Goal: Entertainment & Leisure: Browse casually

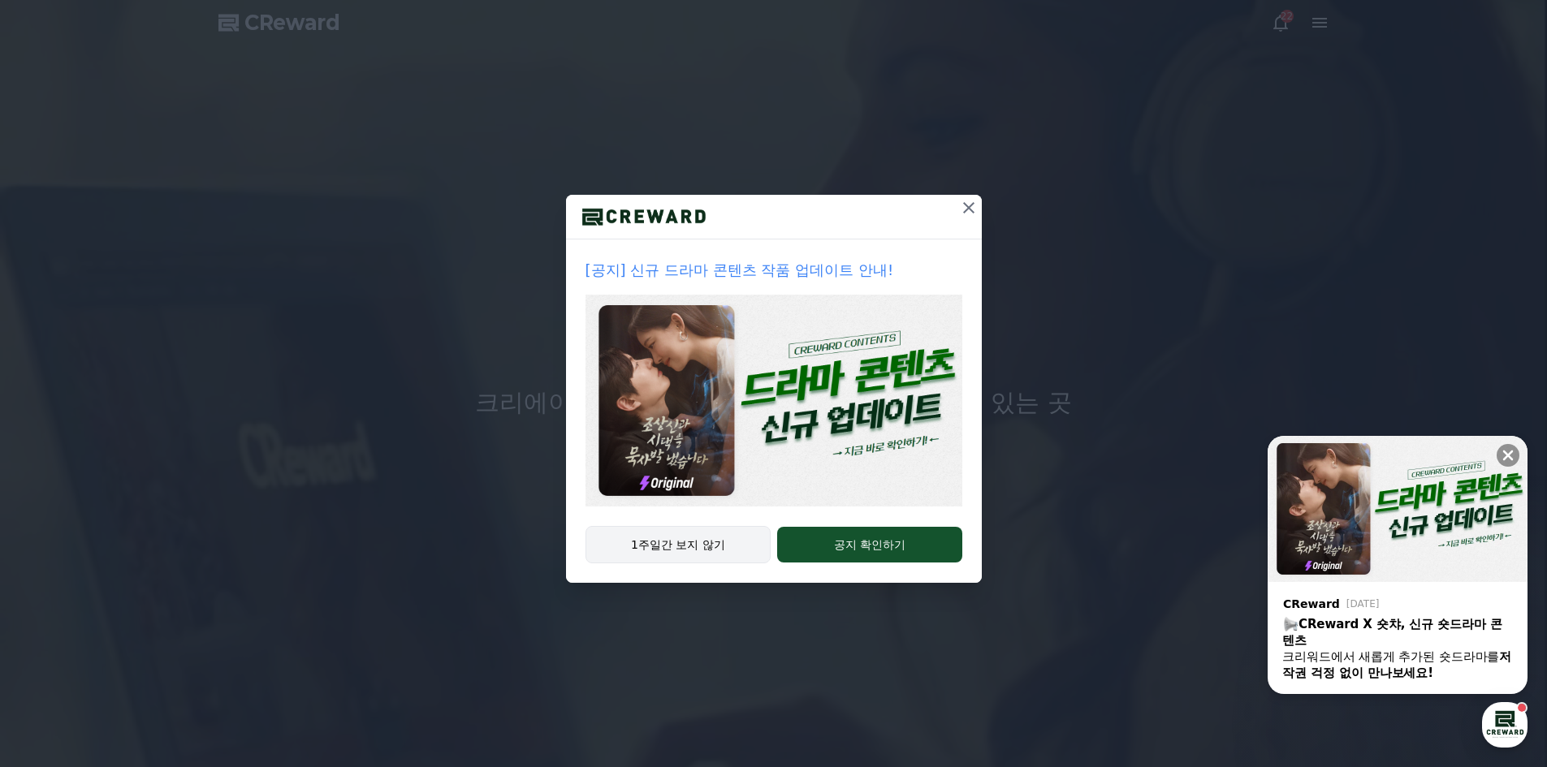
click at [672, 550] on button "1주일간 보지 않기" at bounding box center [678, 544] width 186 height 37
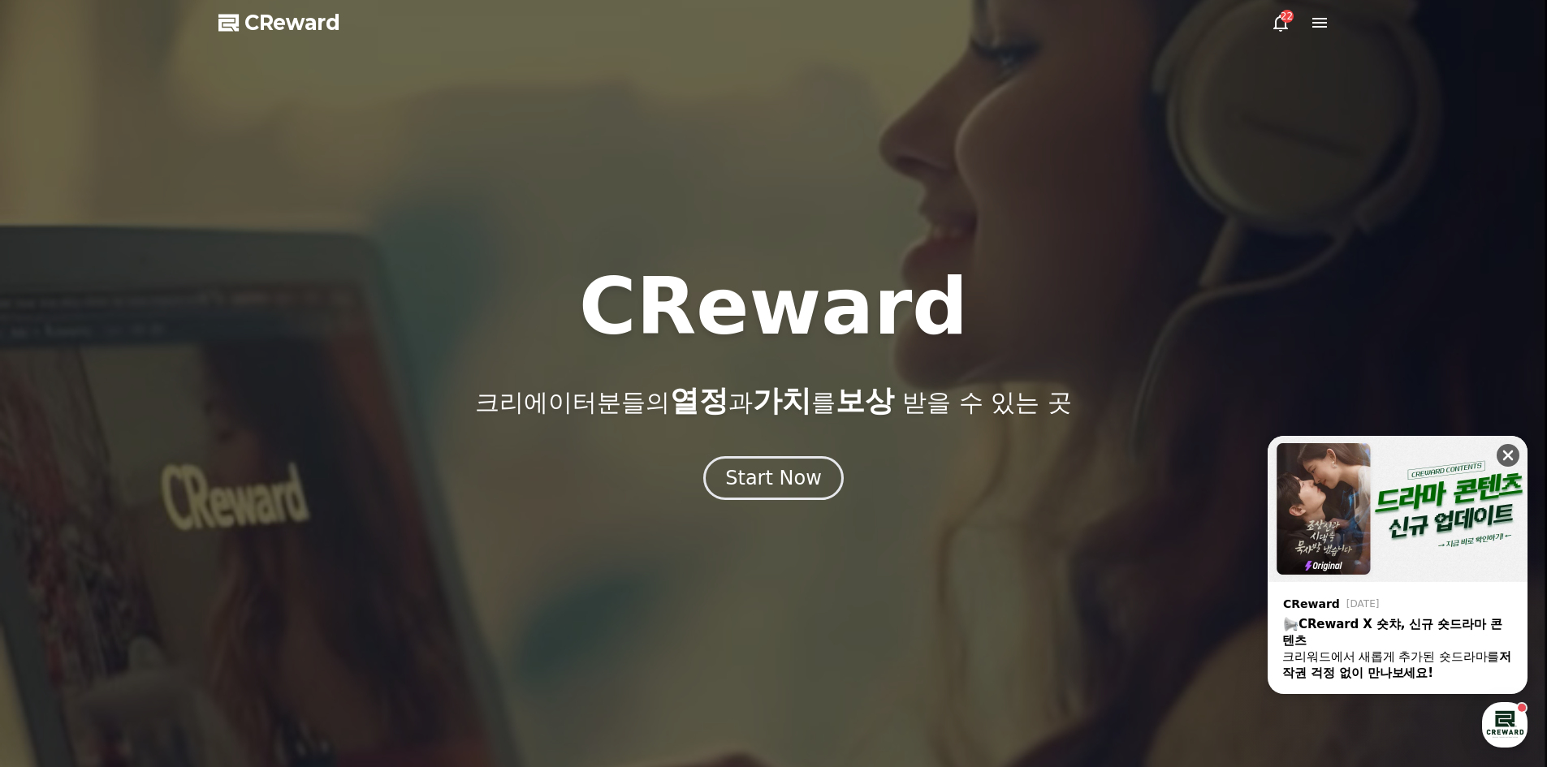
click at [1509, 459] on icon at bounding box center [1507, 455] width 16 height 16
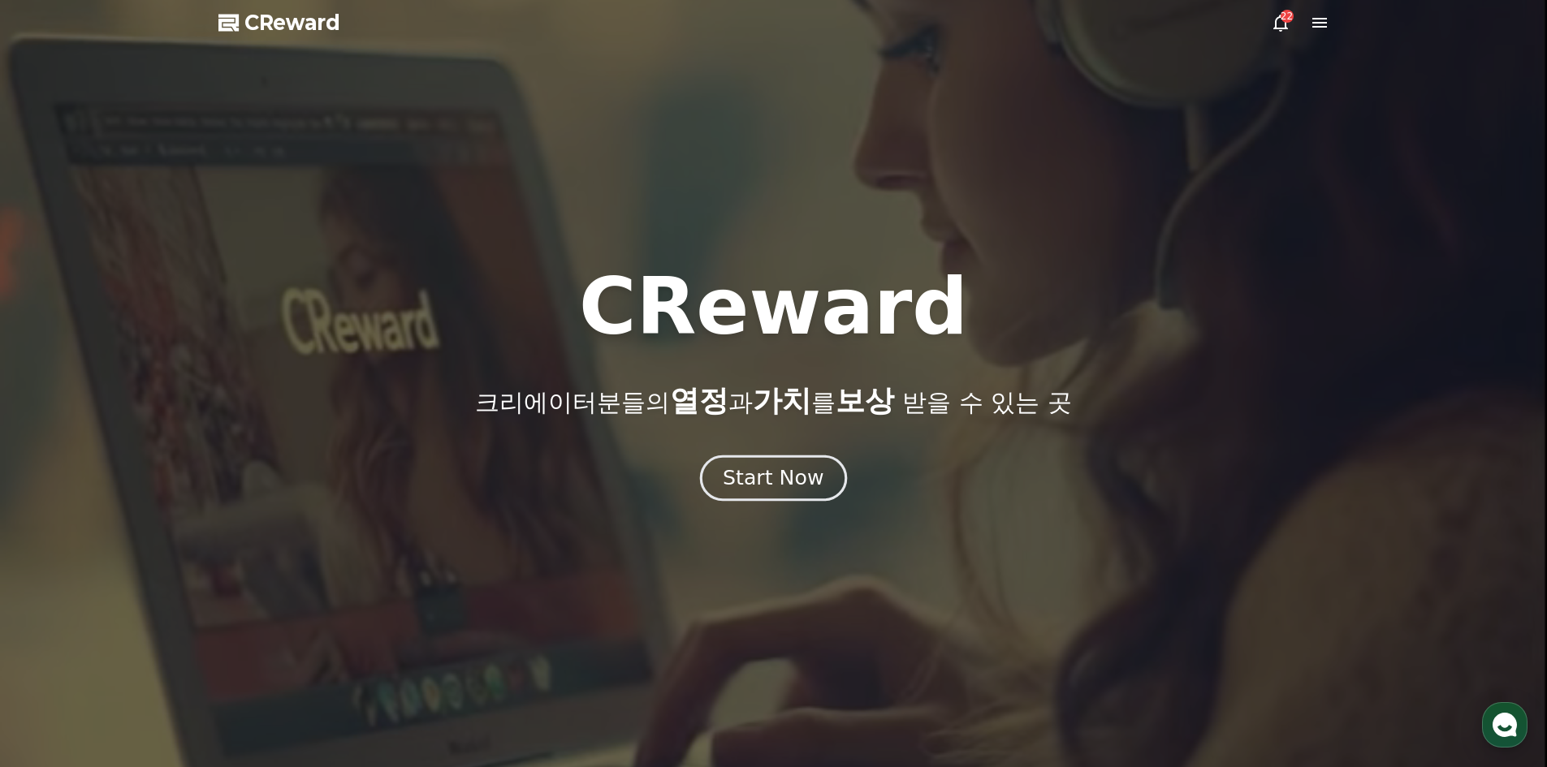
click at [794, 471] on div "Start Now" at bounding box center [773, 478] width 101 height 28
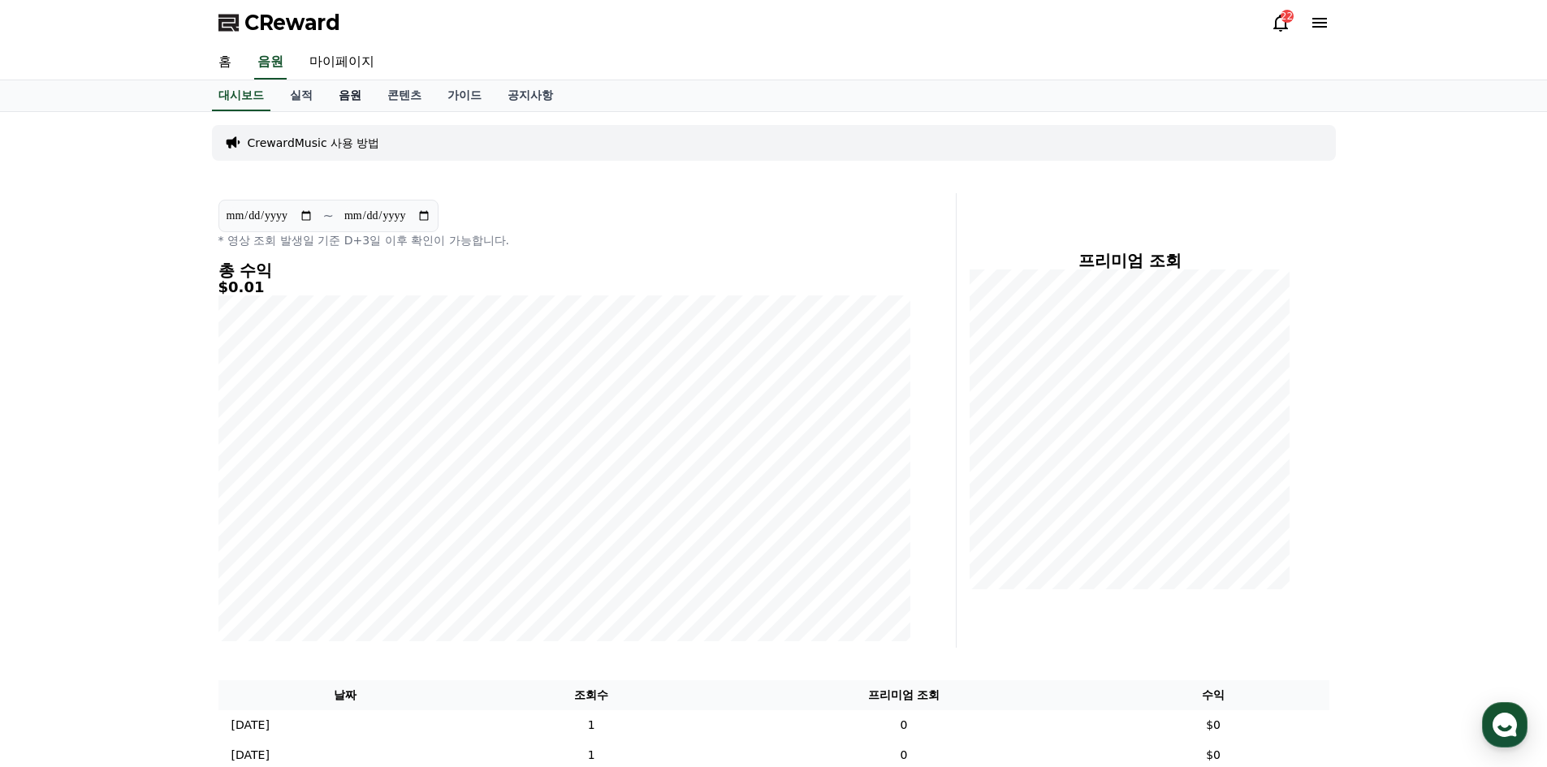
click at [355, 88] on link "음원" at bounding box center [350, 95] width 49 height 31
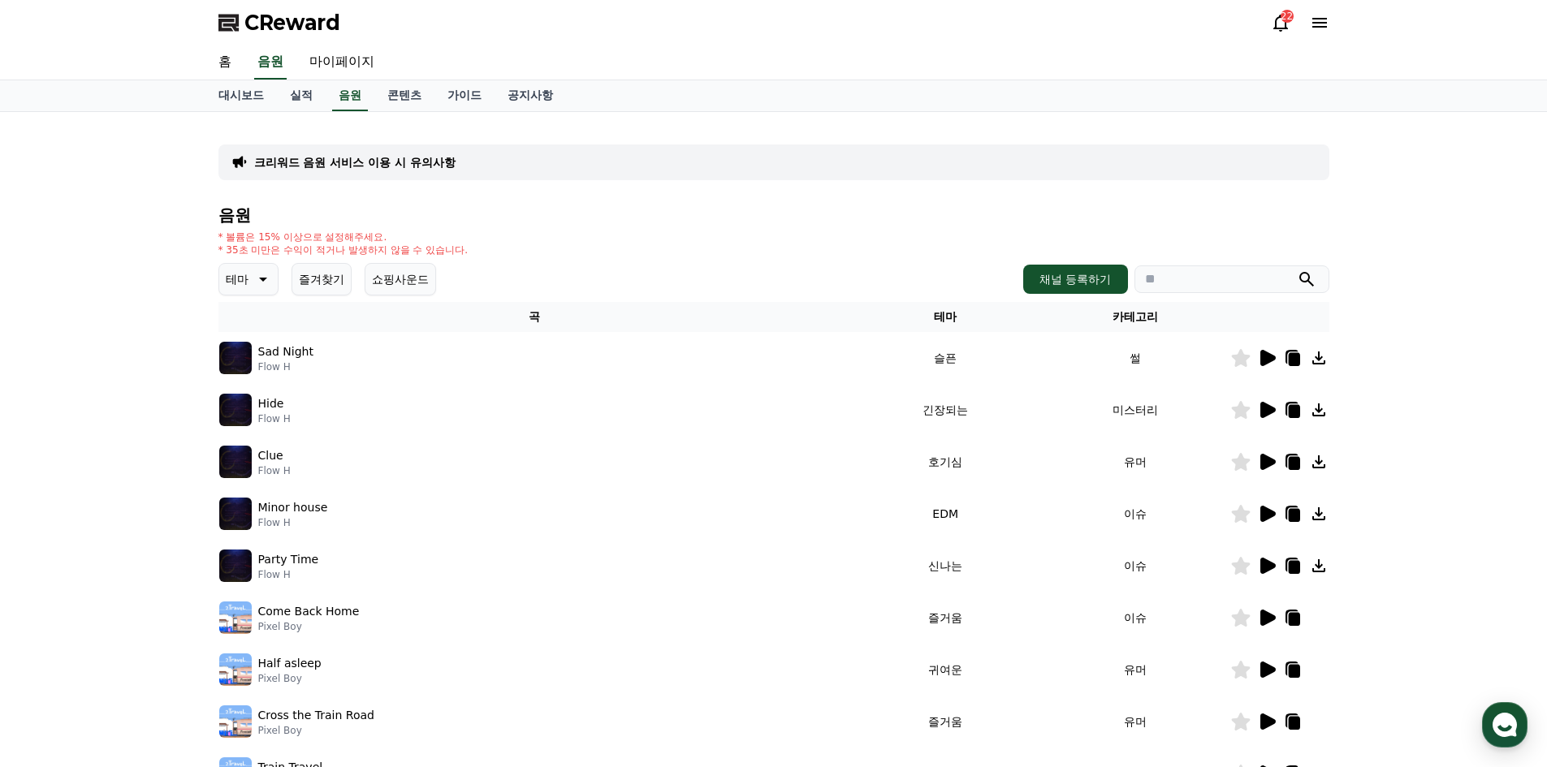
click at [250, 280] on button "테마" at bounding box center [248, 279] width 60 height 32
click at [492, 468] on div "Clue Flow H" at bounding box center [534, 462] width 631 height 32
click at [364, 455] on div "Clue Flow H" at bounding box center [534, 462] width 631 height 32
click at [541, 287] on div "테마 테마 전체 환상적인 호기심 어두운 밝은 통통튀는 신나는 반전 웅장한 드라마틱 즐거움 분위기있는 EDM 그루브 슬픈 잔잔한 귀여운 감동적인…" at bounding box center [773, 279] width 1111 height 32
click at [1262, 463] on icon at bounding box center [1267, 462] width 15 height 16
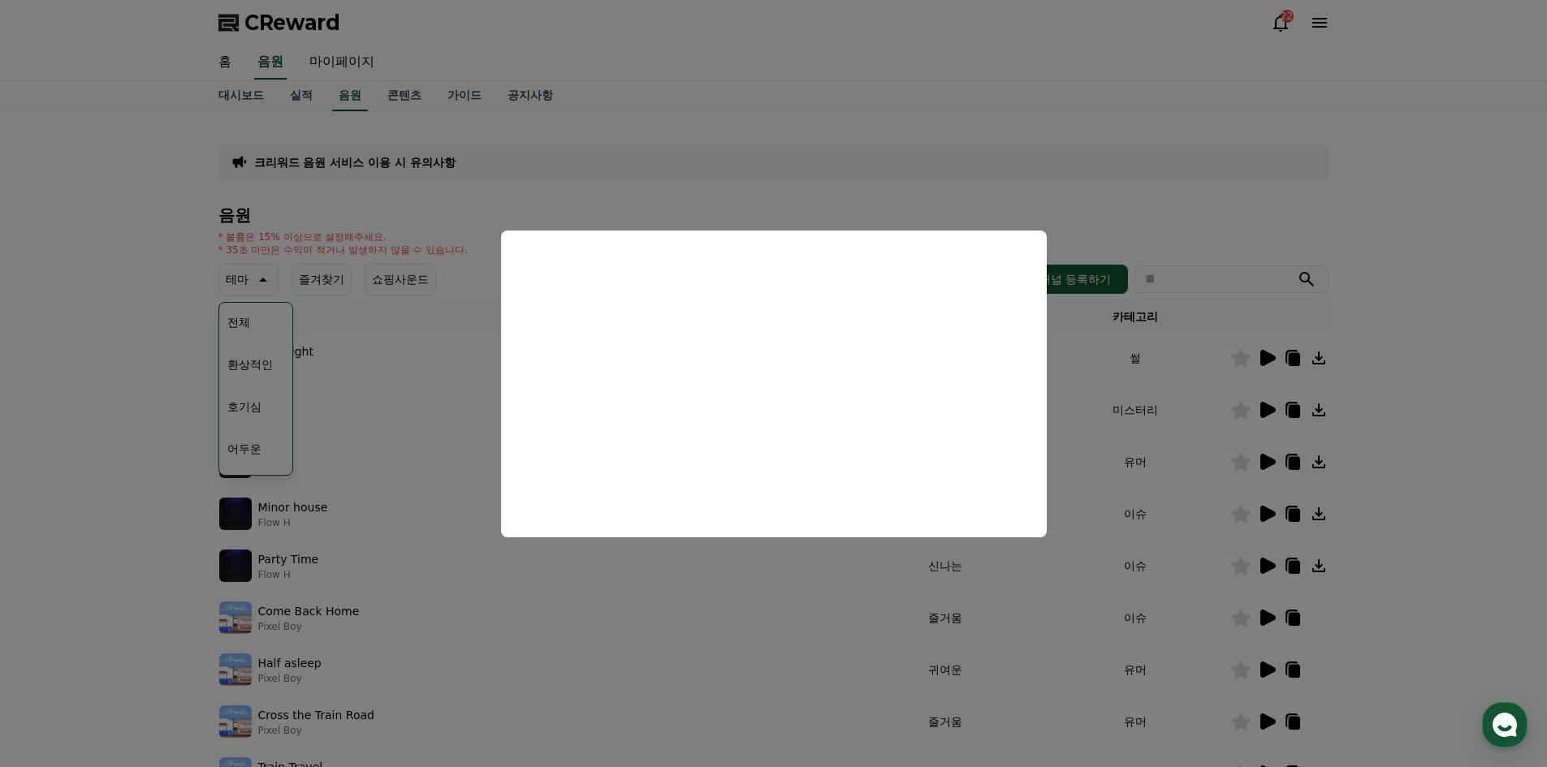
click at [1135, 205] on button "close modal" at bounding box center [773, 383] width 1547 height 767
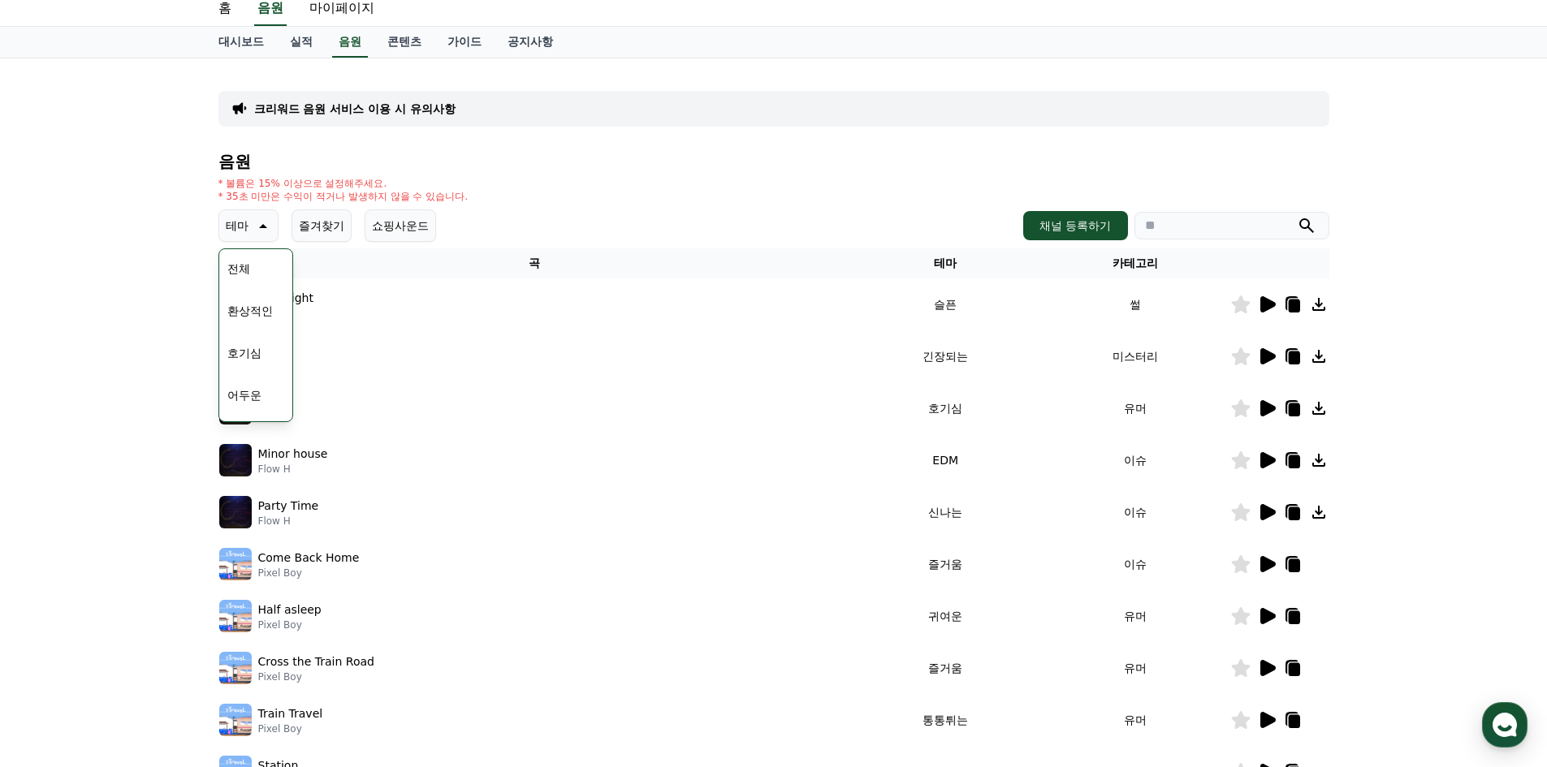
scroll to position [81, 0]
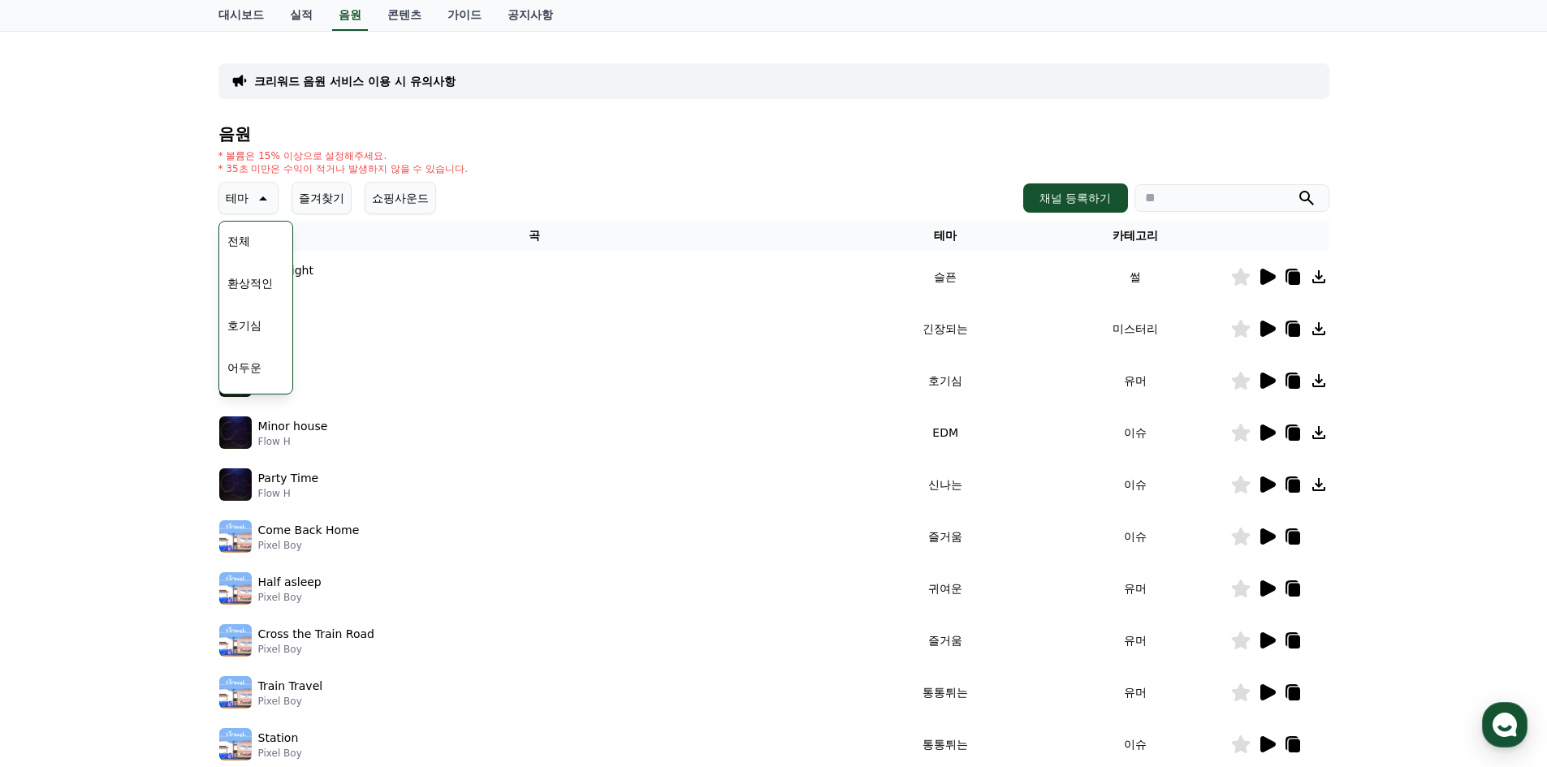
click at [1262, 535] on icon at bounding box center [1267, 536] width 15 height 16
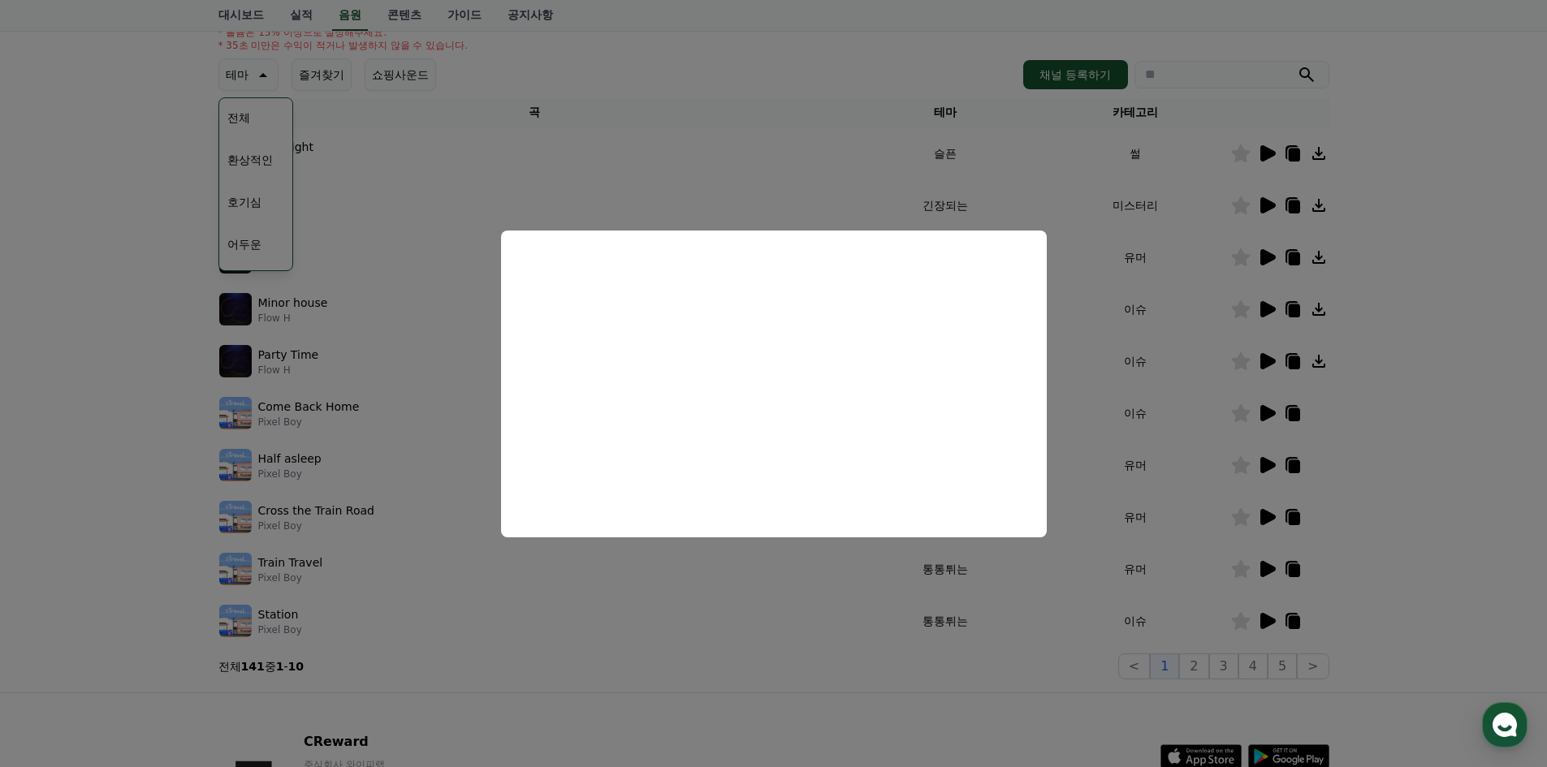
scroll to position [244, 0]
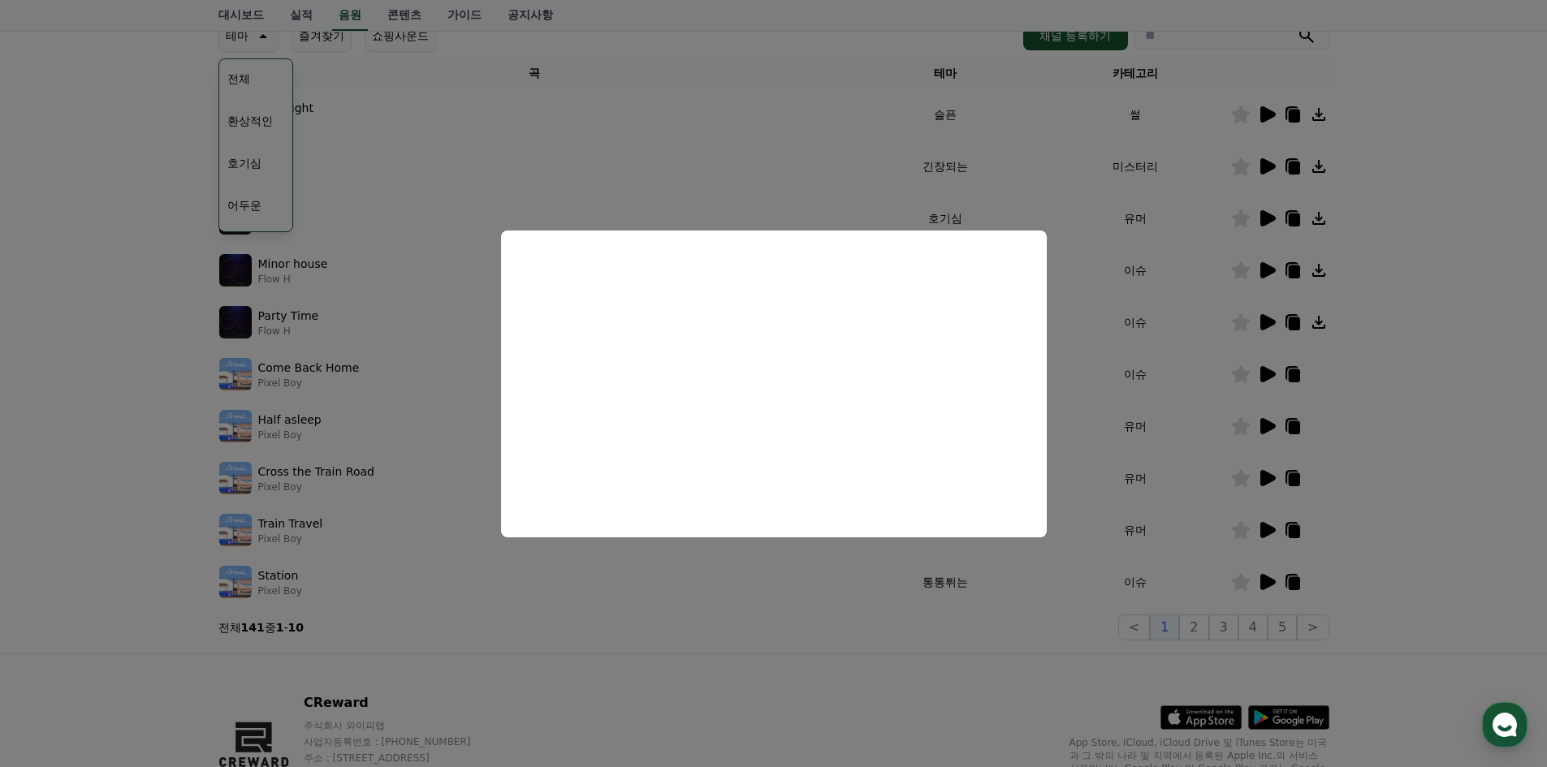
click at [739, 628] on button "close modal" at bounding box center [773, 383] width 1547 height 767
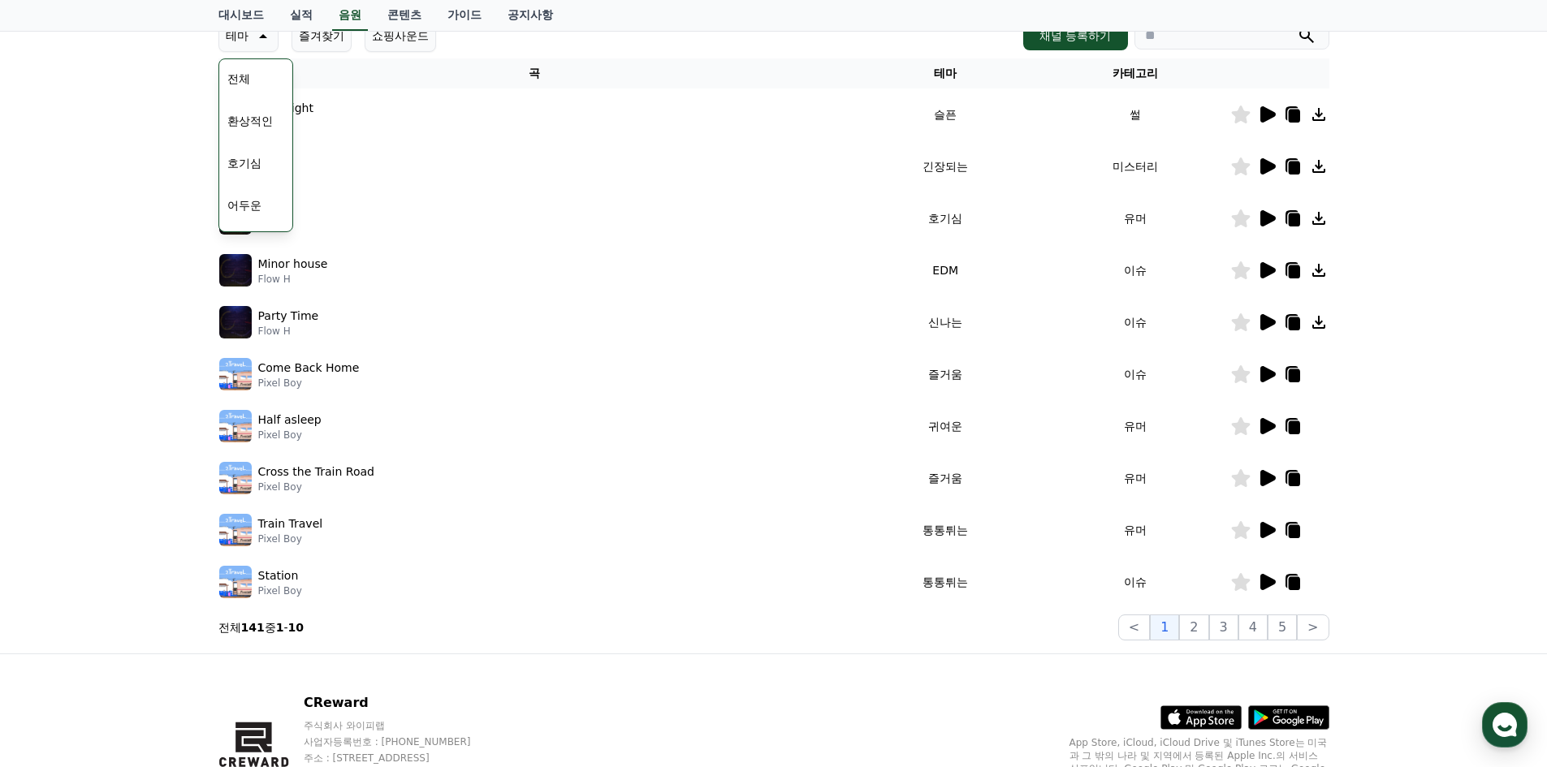
click at [1269, 533] on icon at bounding box center [1267, 530] width 15 height 16
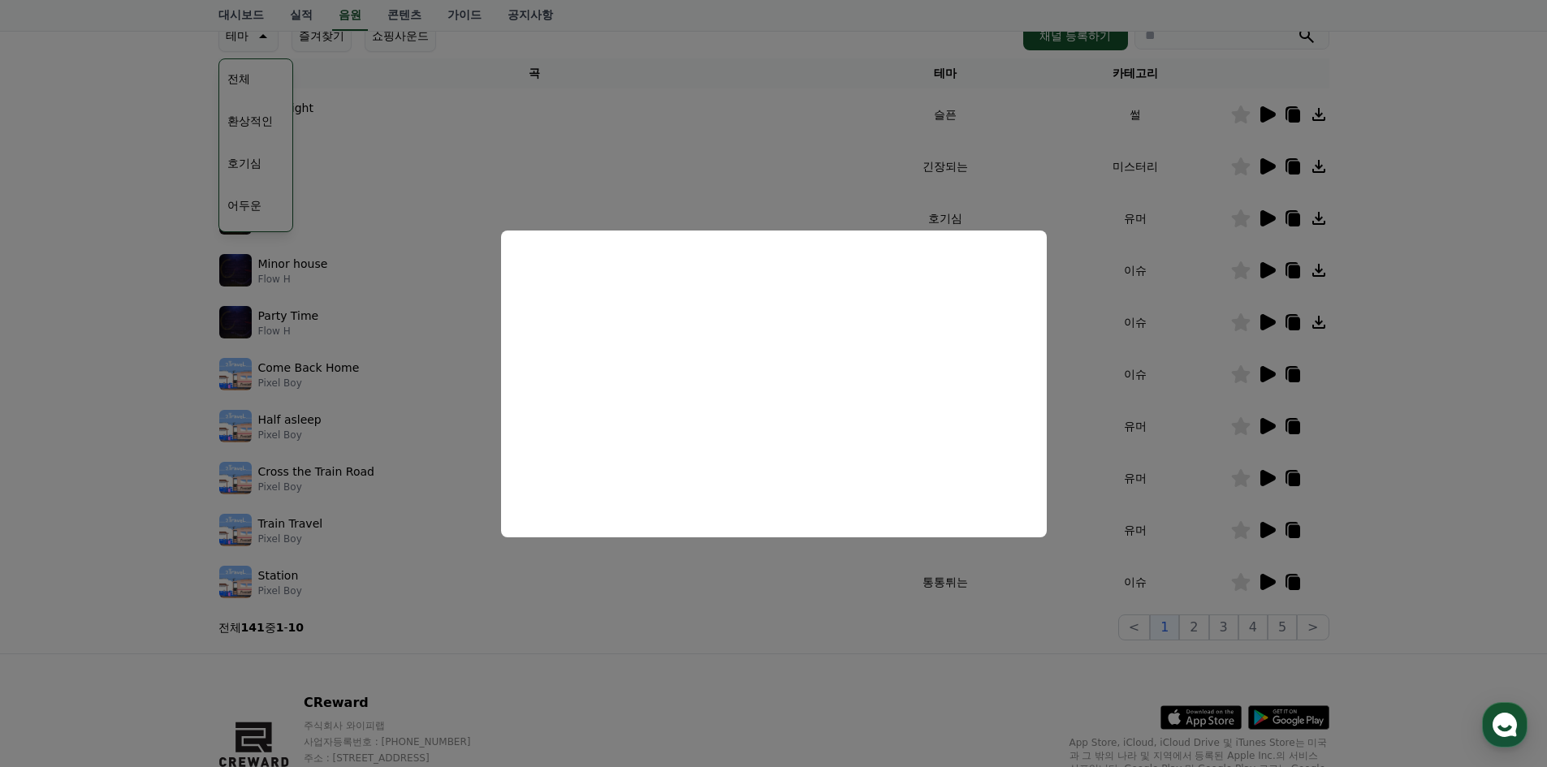
click at [727, 608] on button "close modal" at bounding box center [773, 383] width 1547 height 767
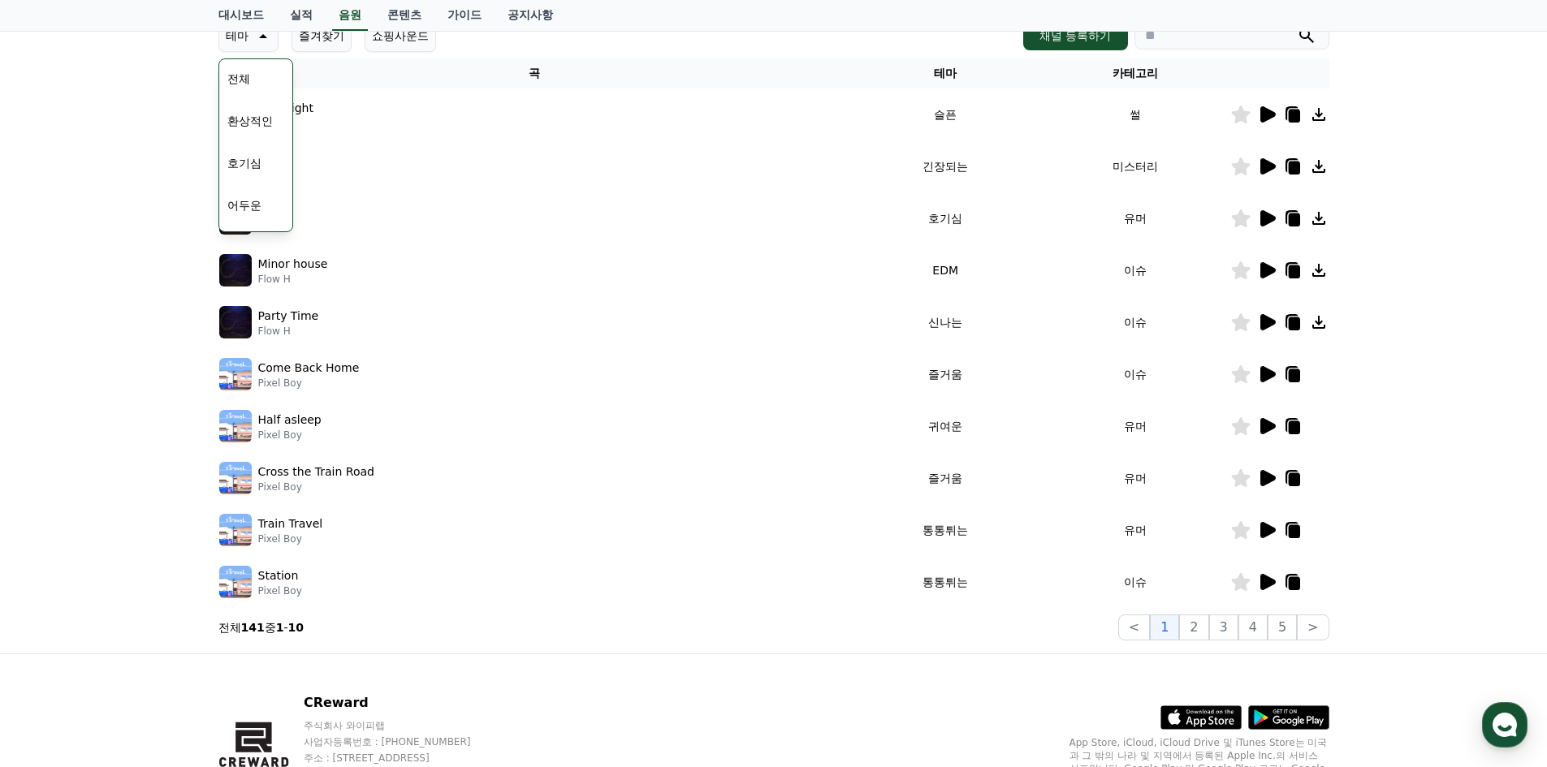
click at [1268, 581] on icon at bounding box center [1267, 582] width 15 height 16
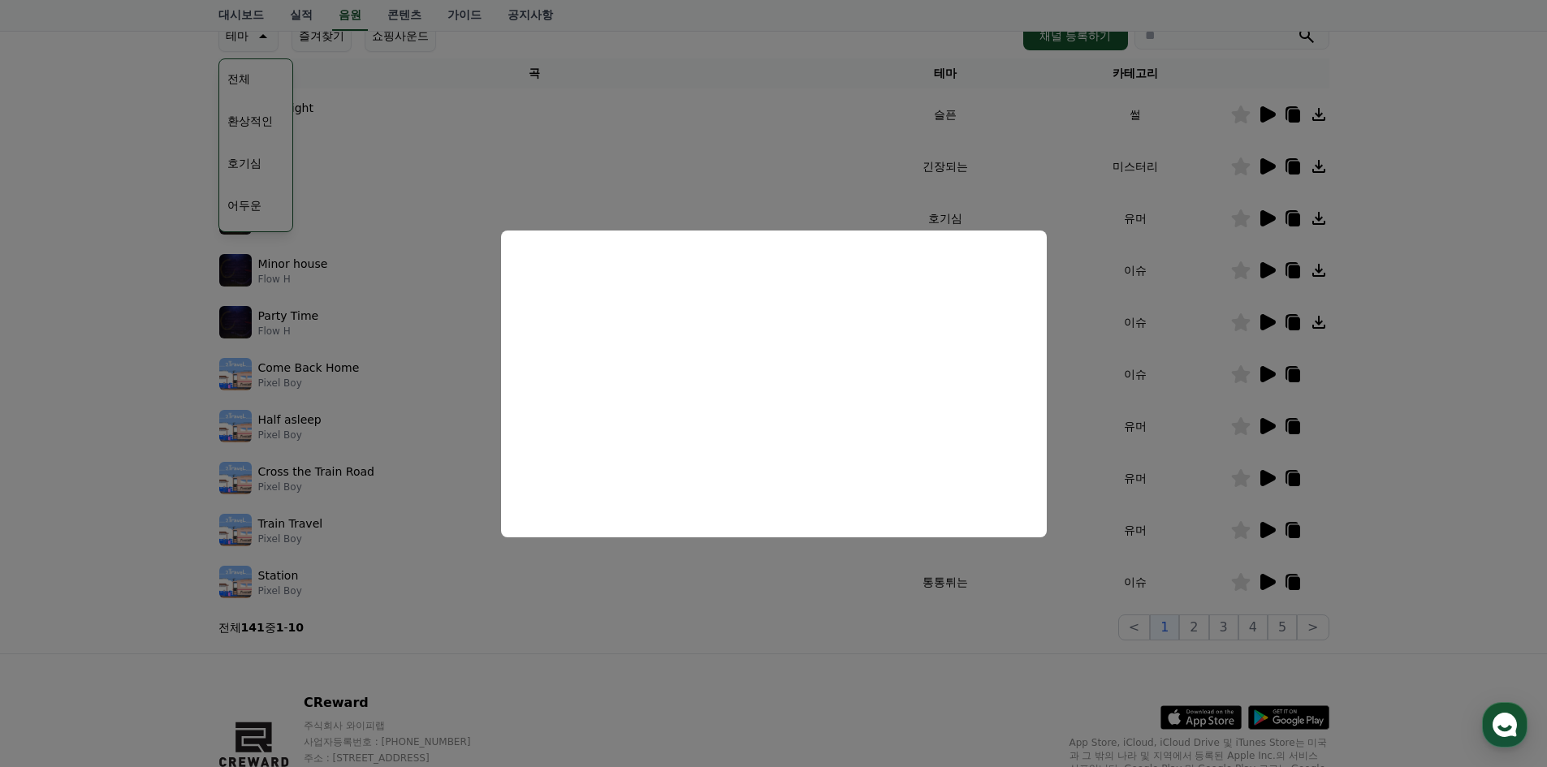
click at [801, 618] on button "close modal" at bounding box center [773, 383] width 1547 height 767
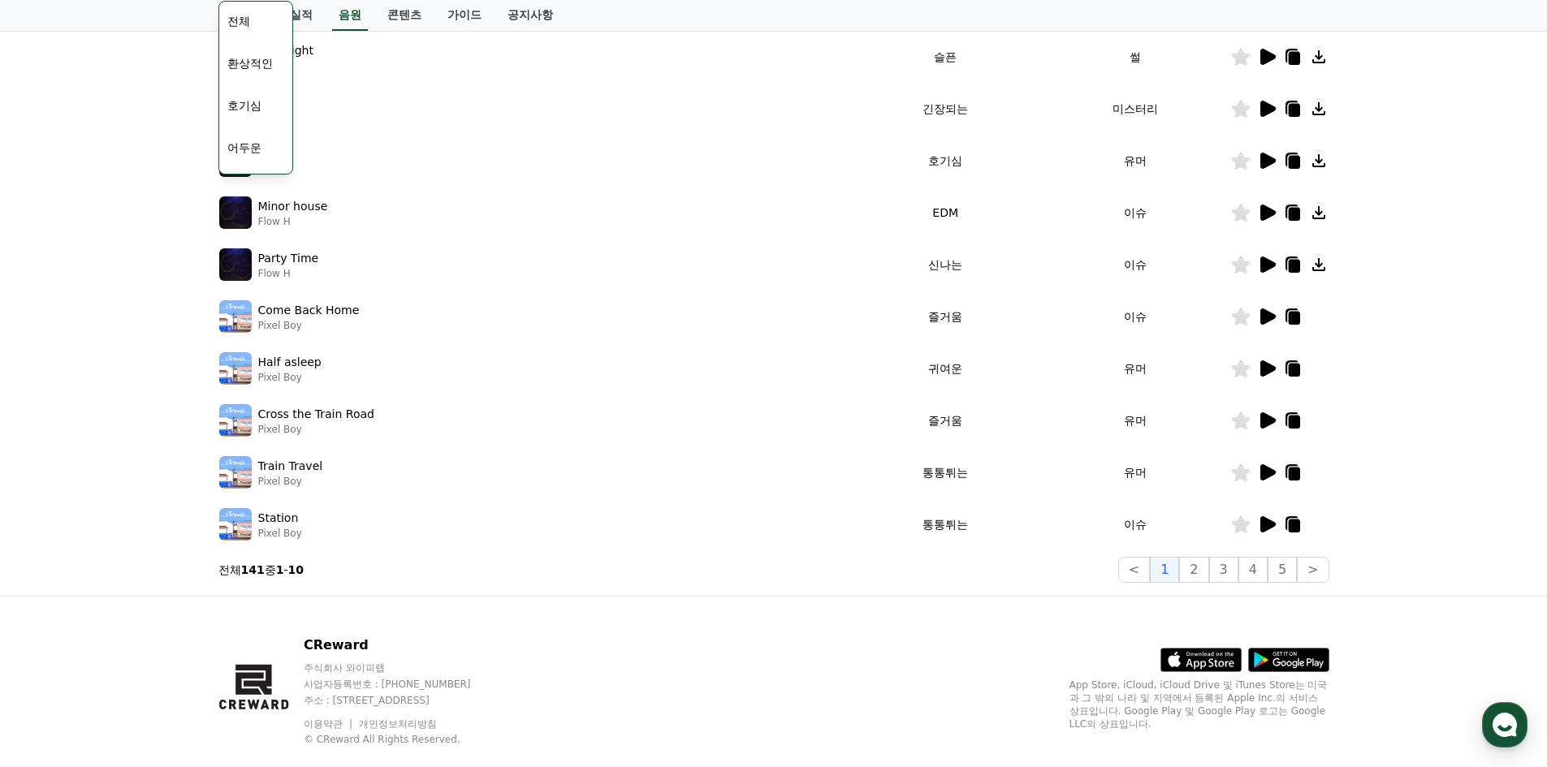
scroll to position [325, 0]
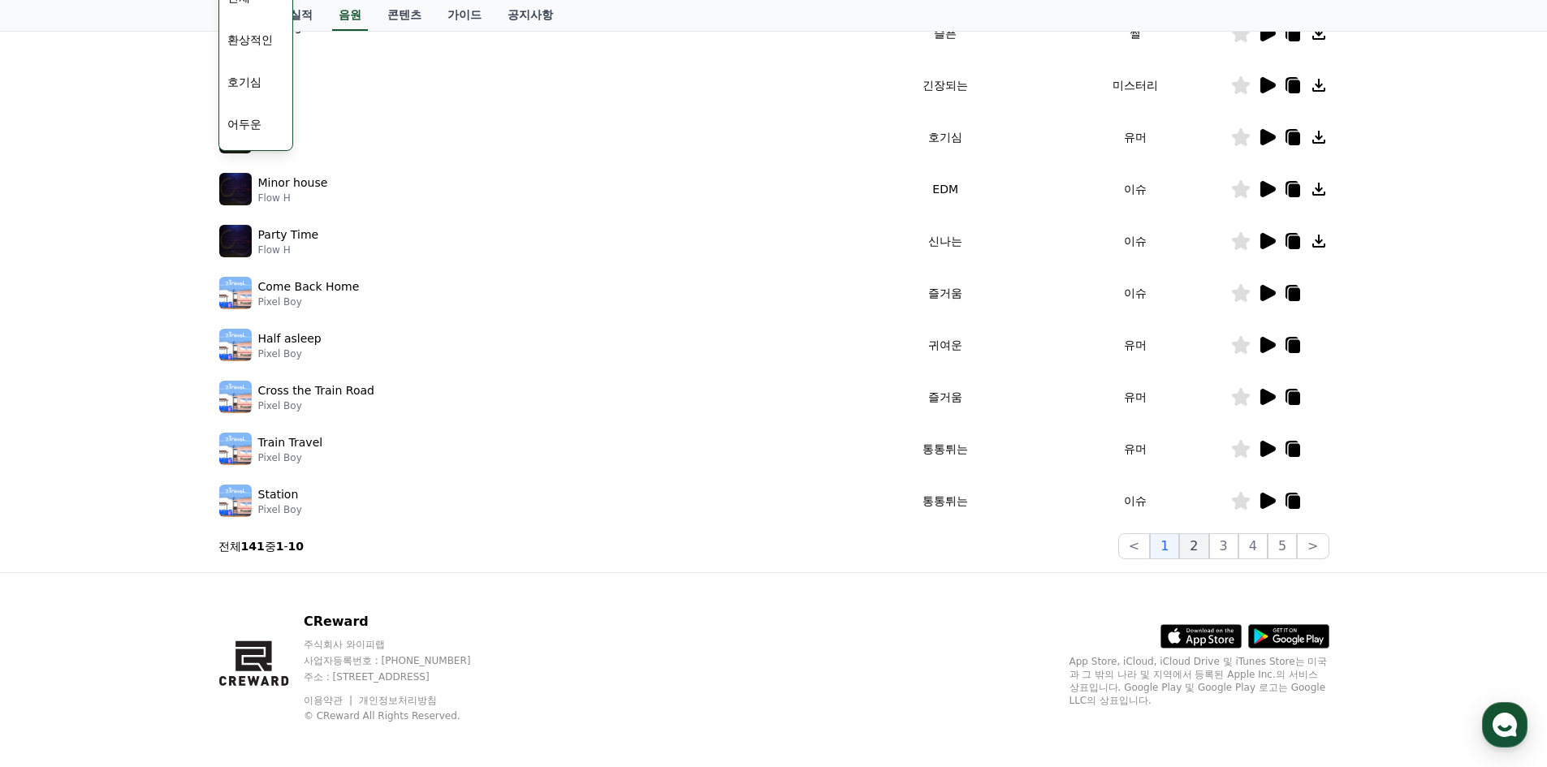
click at [1206, 552] on button "2" at bounding box center [1193, 546] width 29 height 26
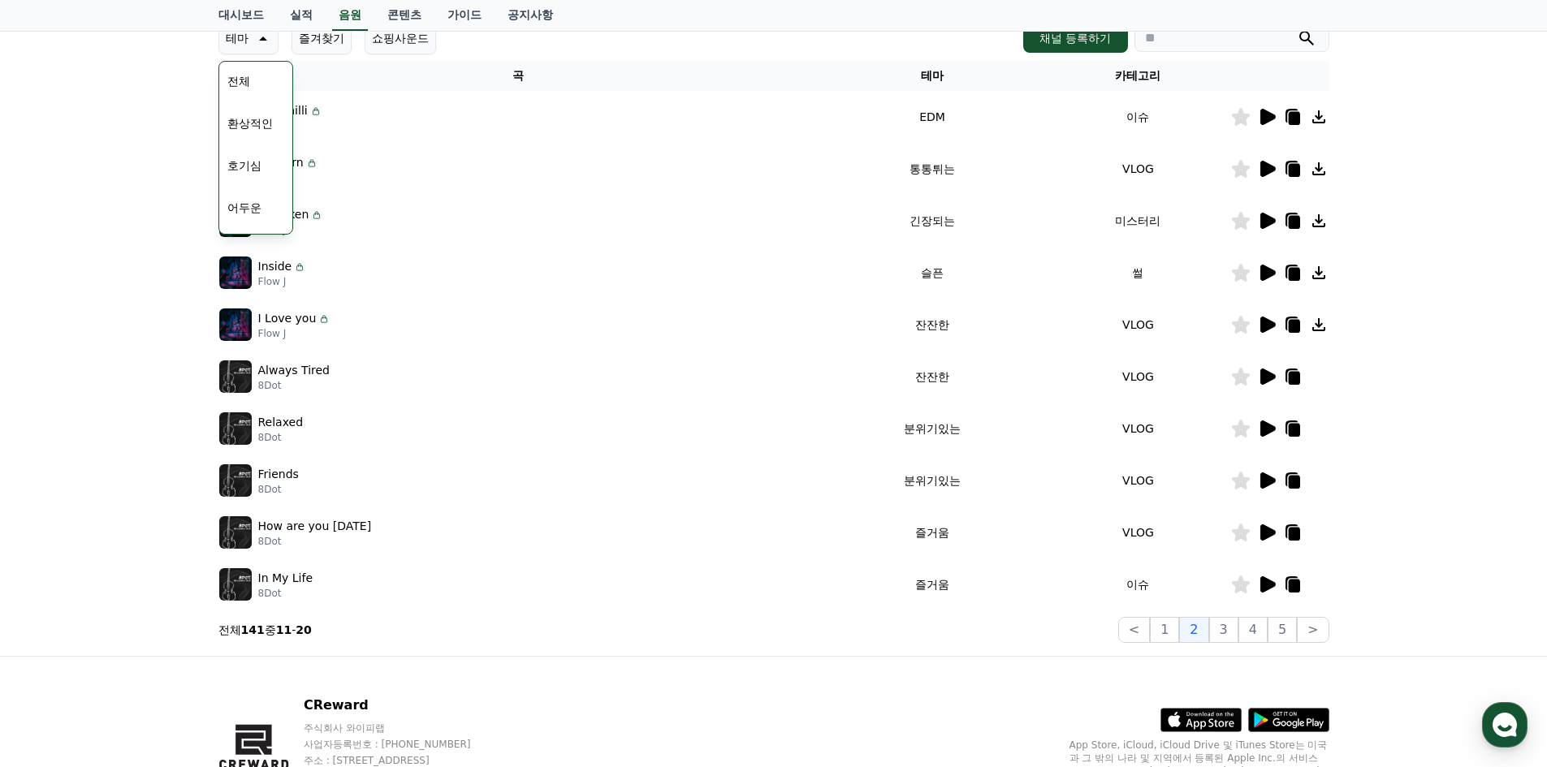
scroll to position [162, 0]
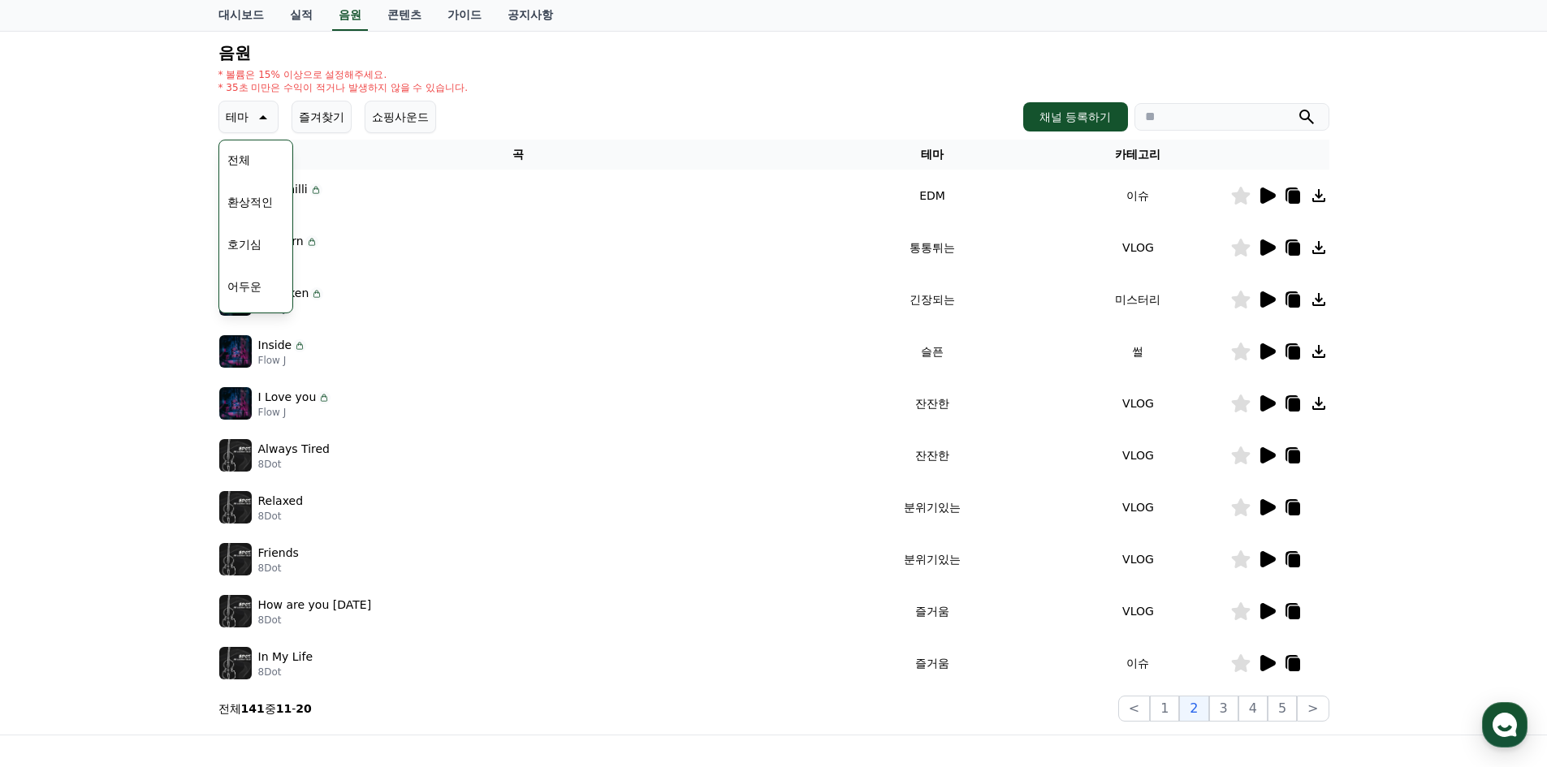
click at [1269, 252] on icon at bounding box center [1267, 247] width 15 height 16
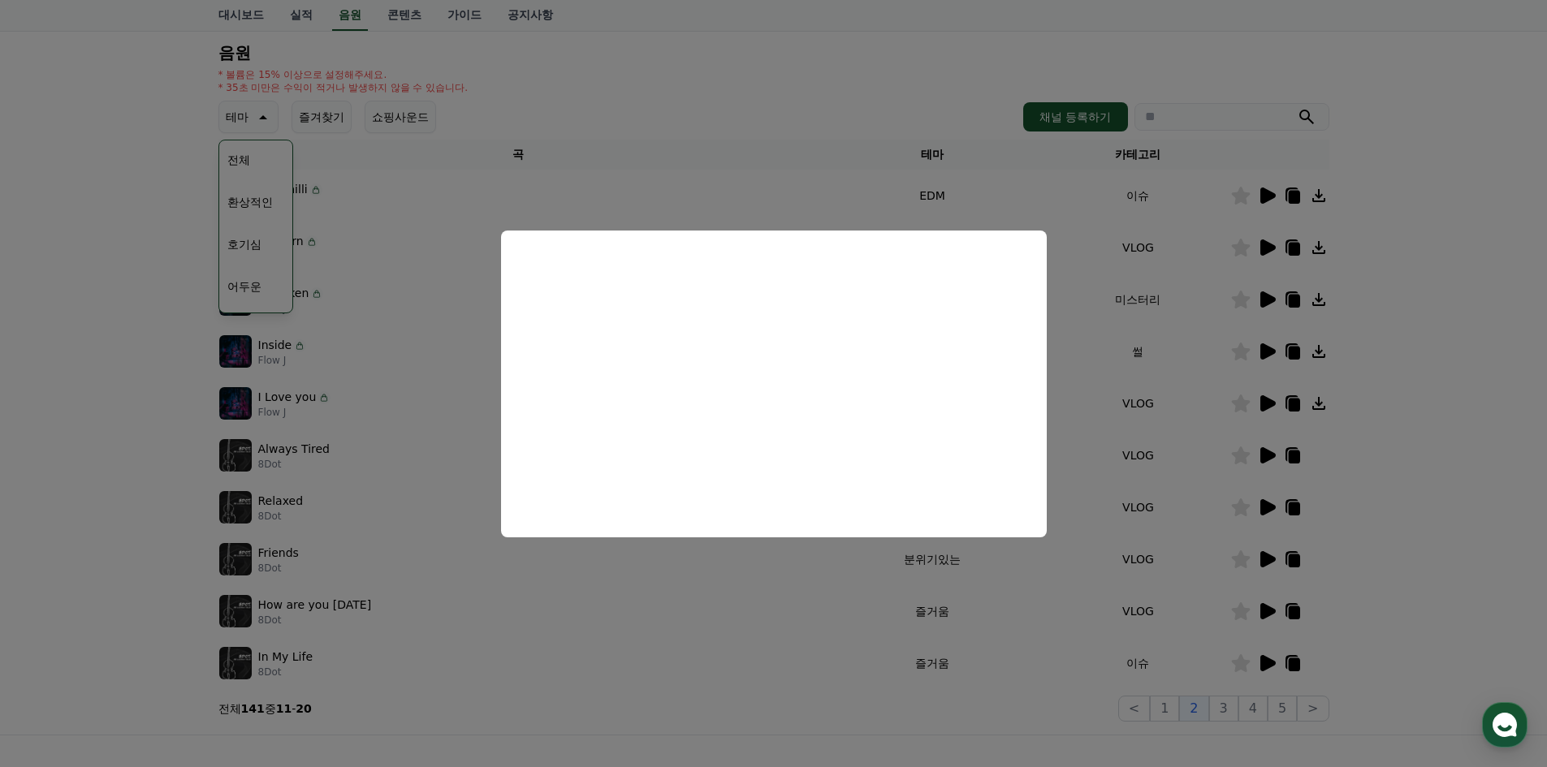
click at [813, 192] on button "close modal" at bounding box center [773, 383] width 1547 height 767
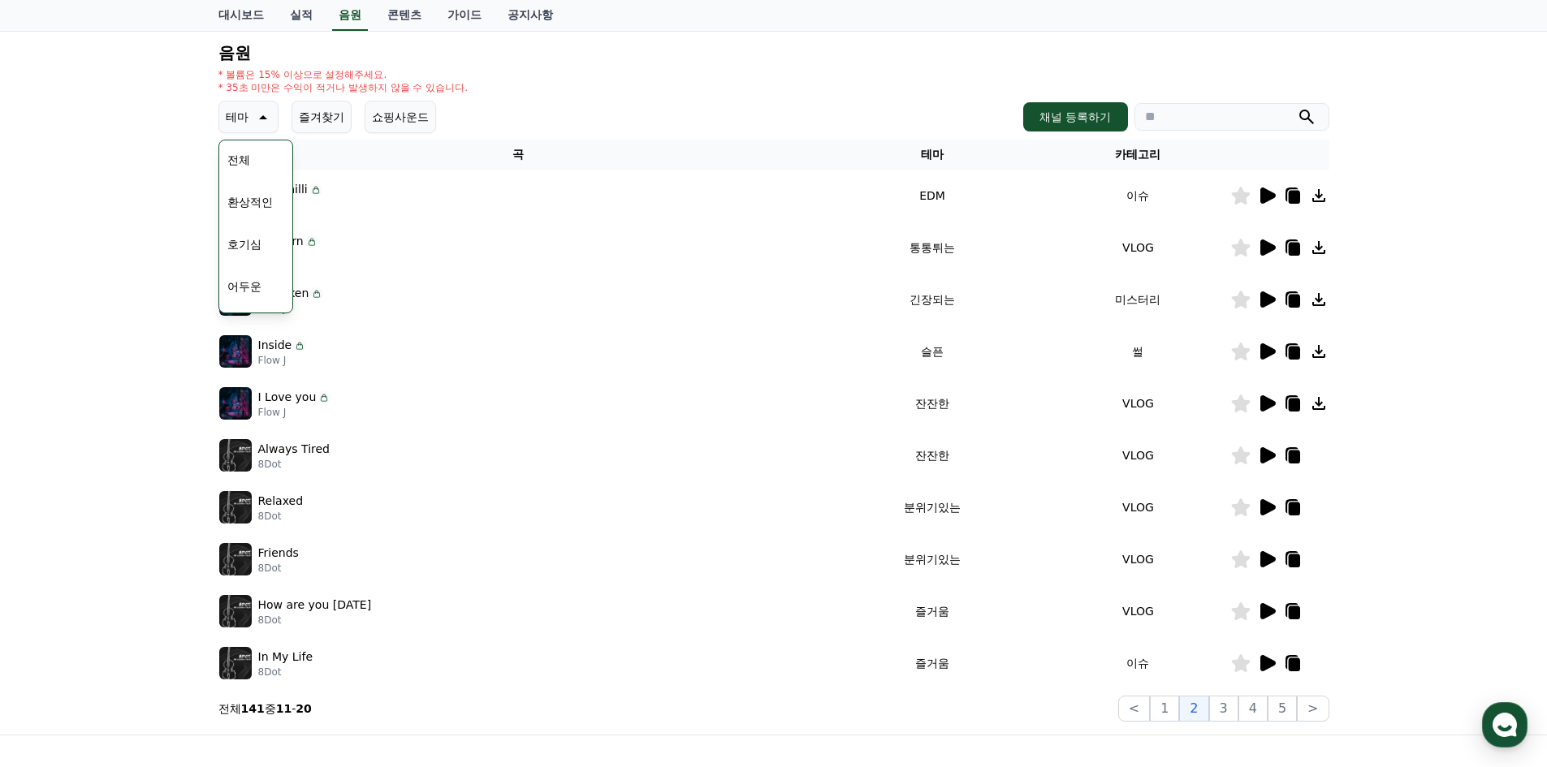
click at [1270, 611] on icon at bounding box center [1267, 611] width 15 height 16
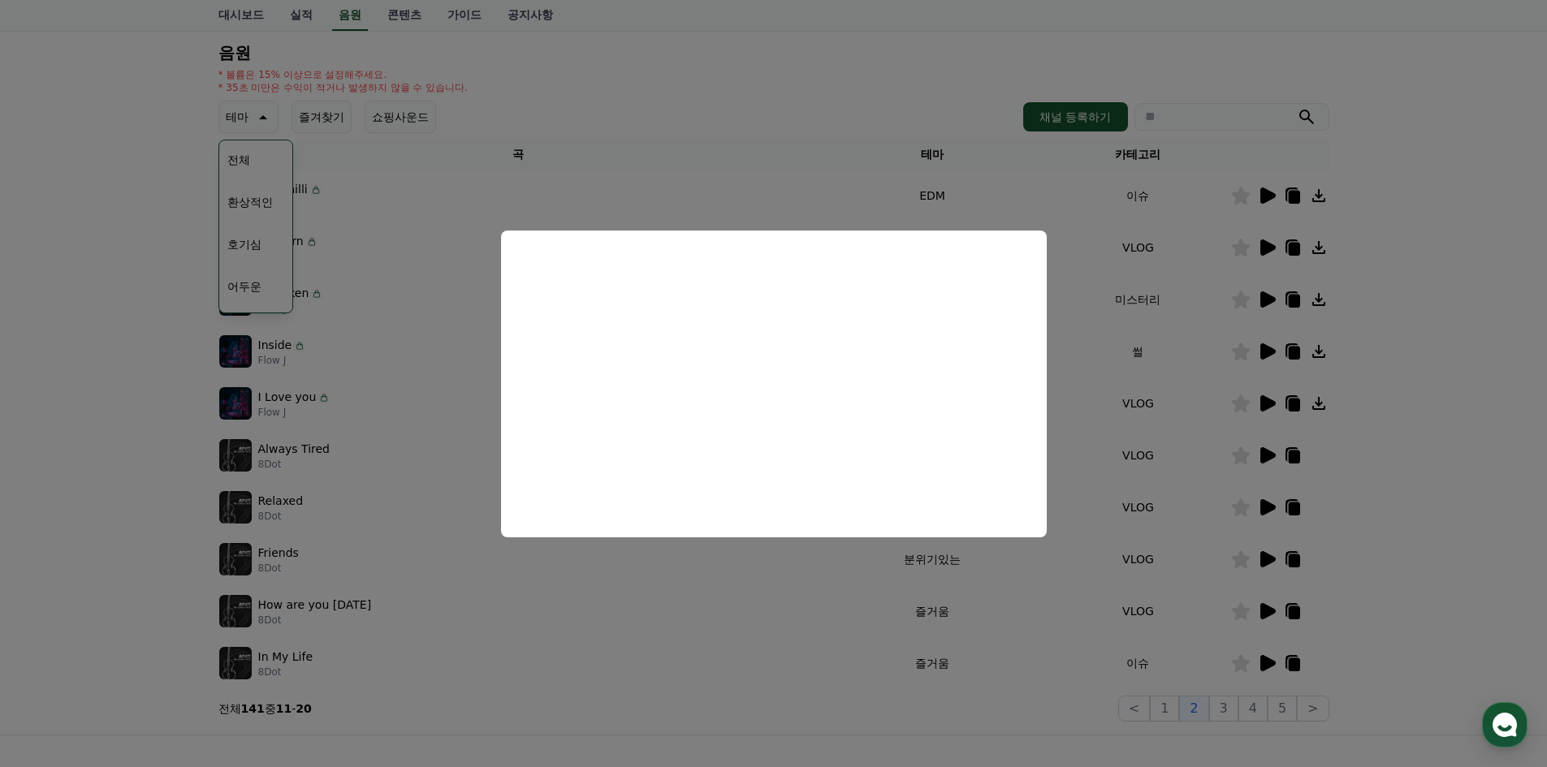
click at [825, 606] on button "close modal" at bounding box center [773, 383] width 1547 height 767
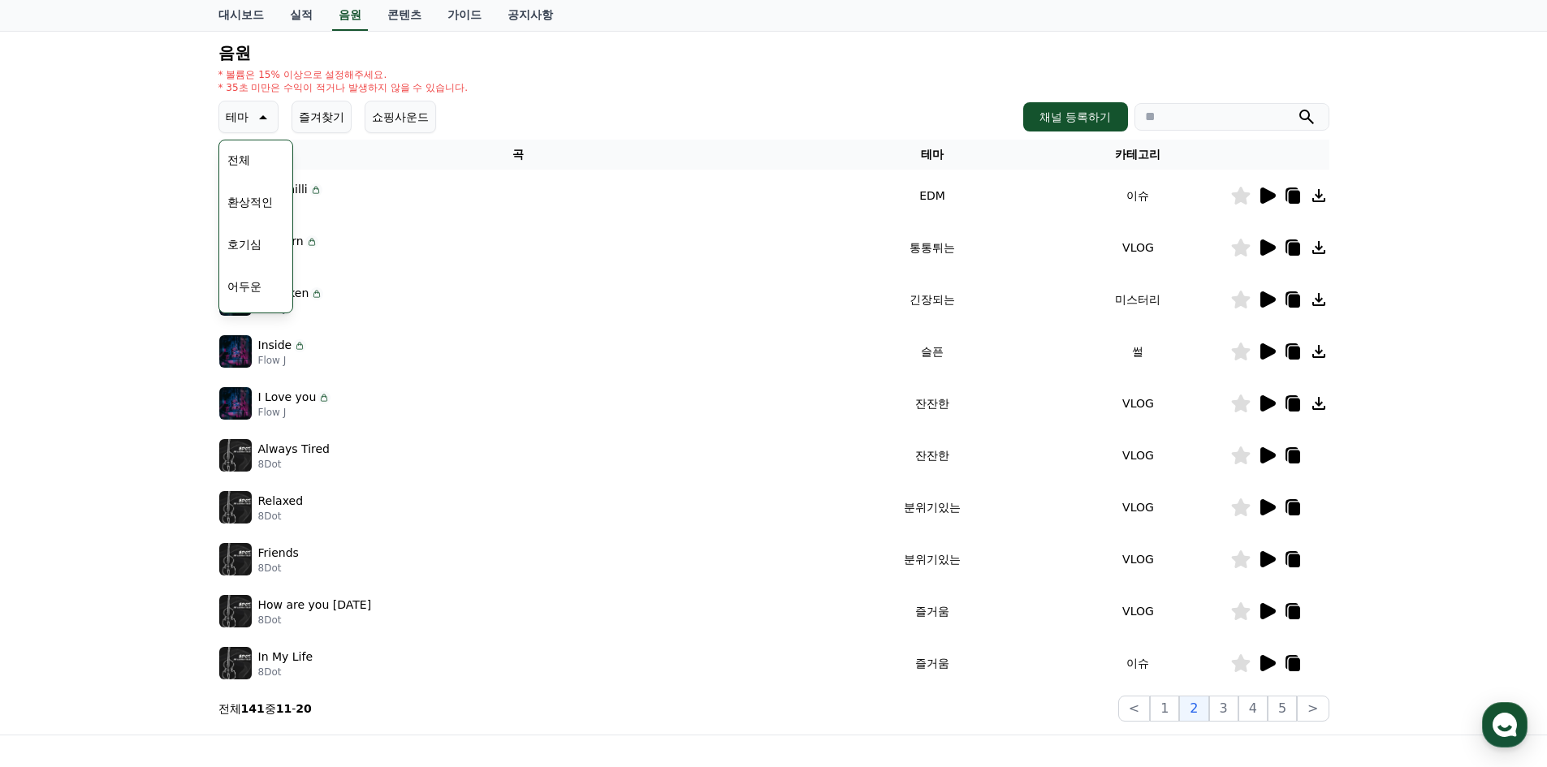
click at [1292, 612] on icon at bounding box center [1293, 612] width 11 height 13
click at [1225, 706] on button "3" at bounding box center [1223, 709] width 29 height 26
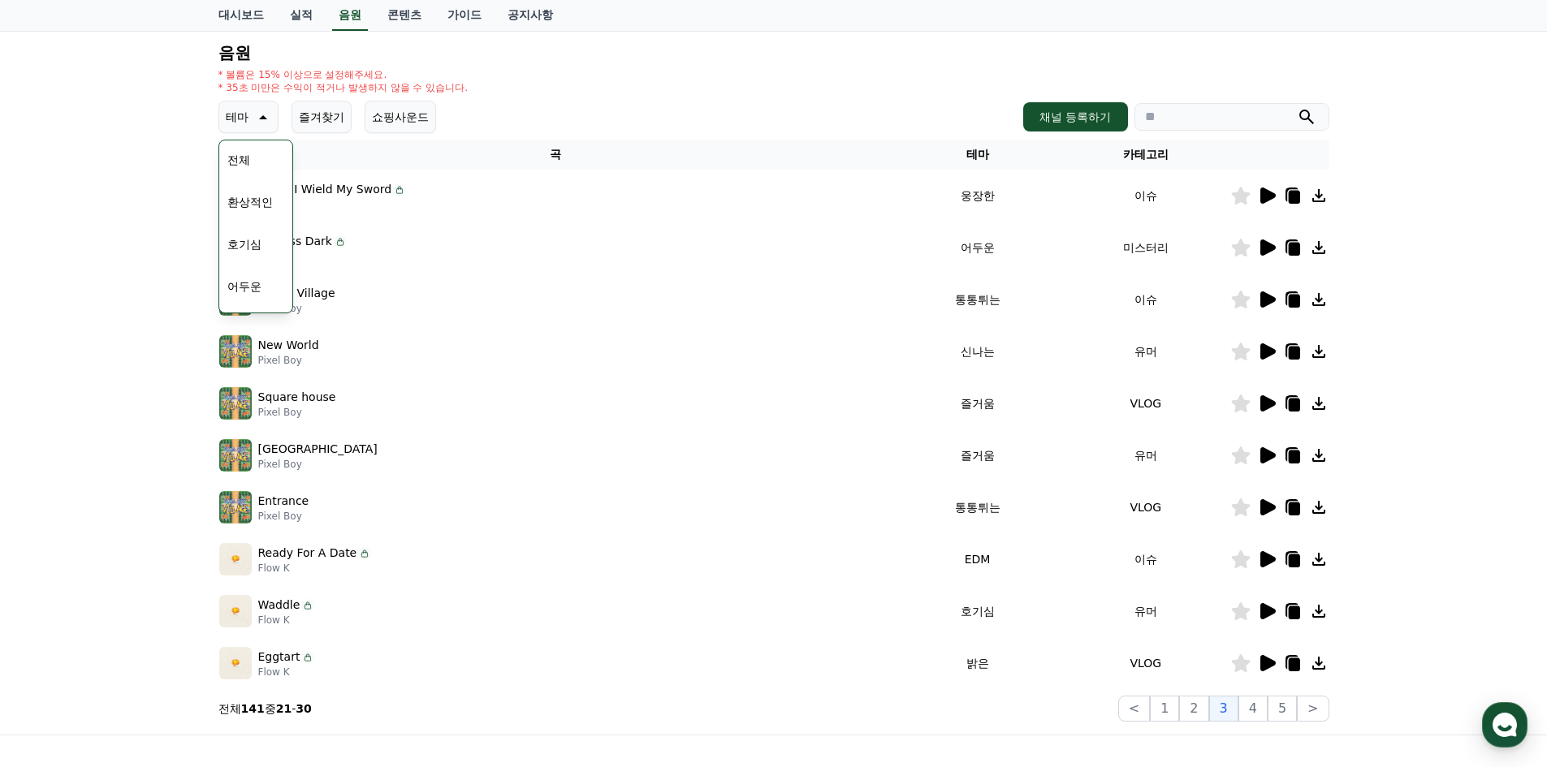
click at [1267, 346] on icon at bounding box center [1266, 351] width 19 height 19
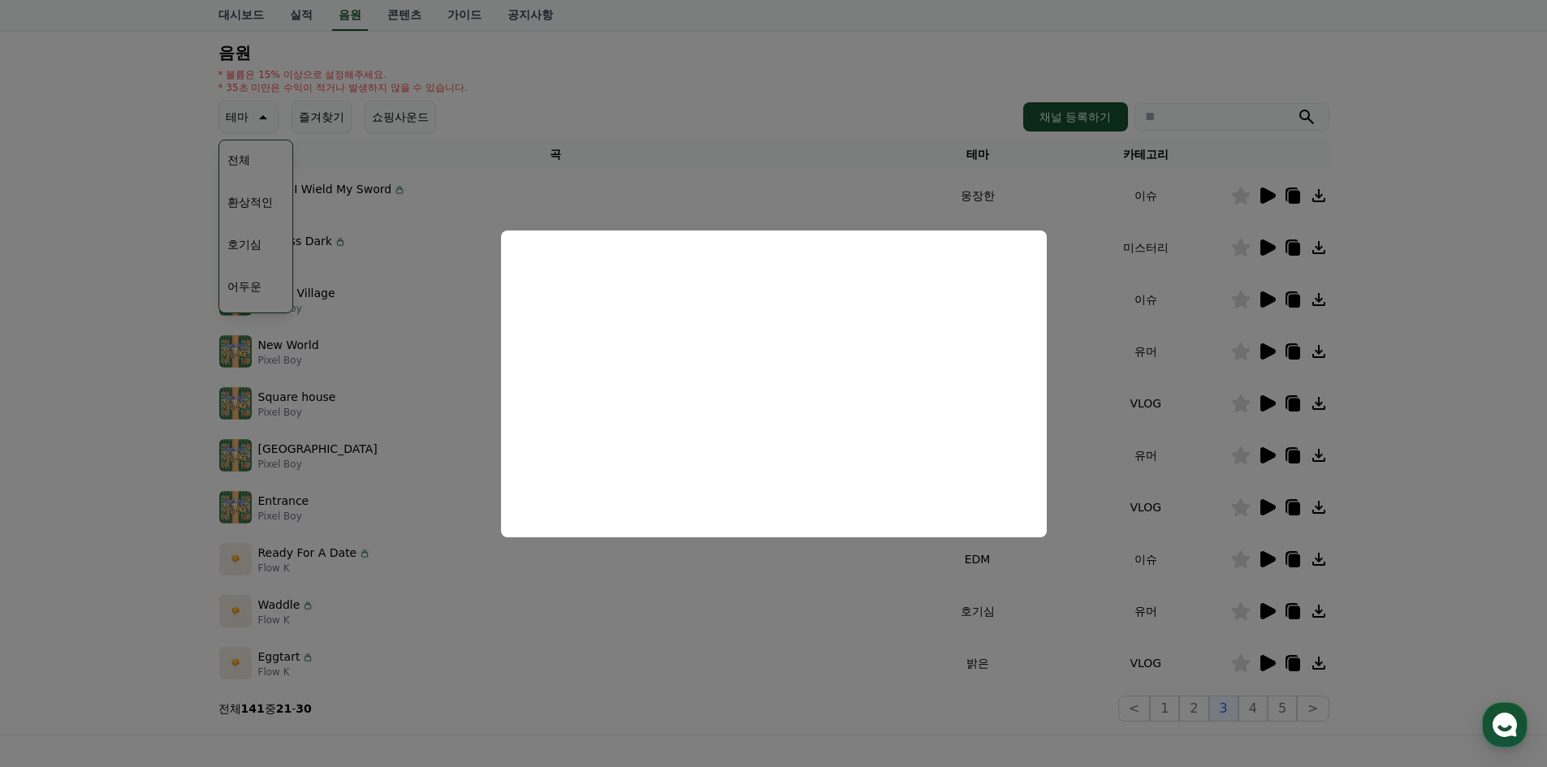
click at [1499, 468] on button "close modal" at bounding box center [773, 383] width 1547 height 767
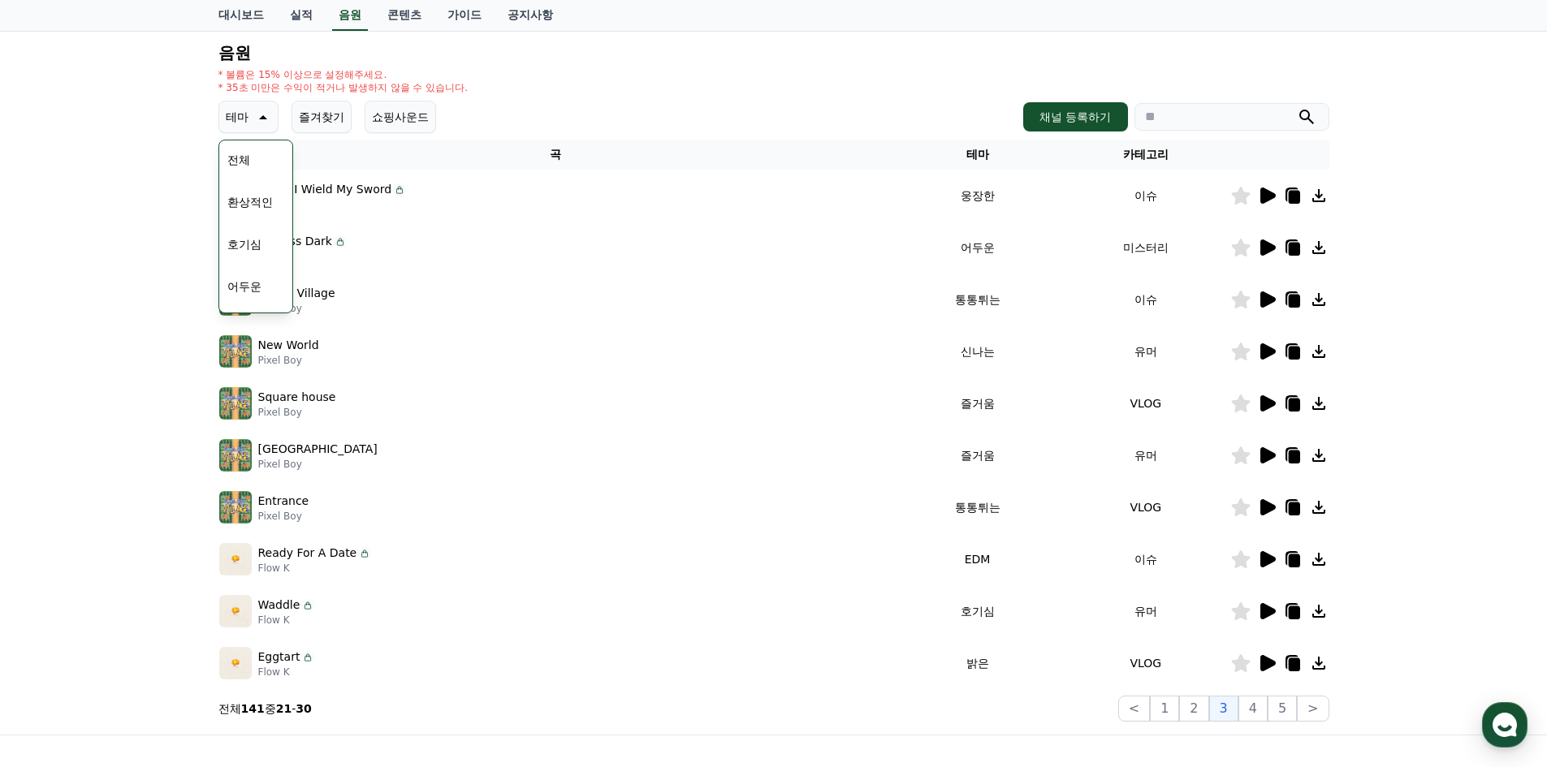
click at [1268, 398] on icon at bounding box center [1266, 403] width 19 height 19
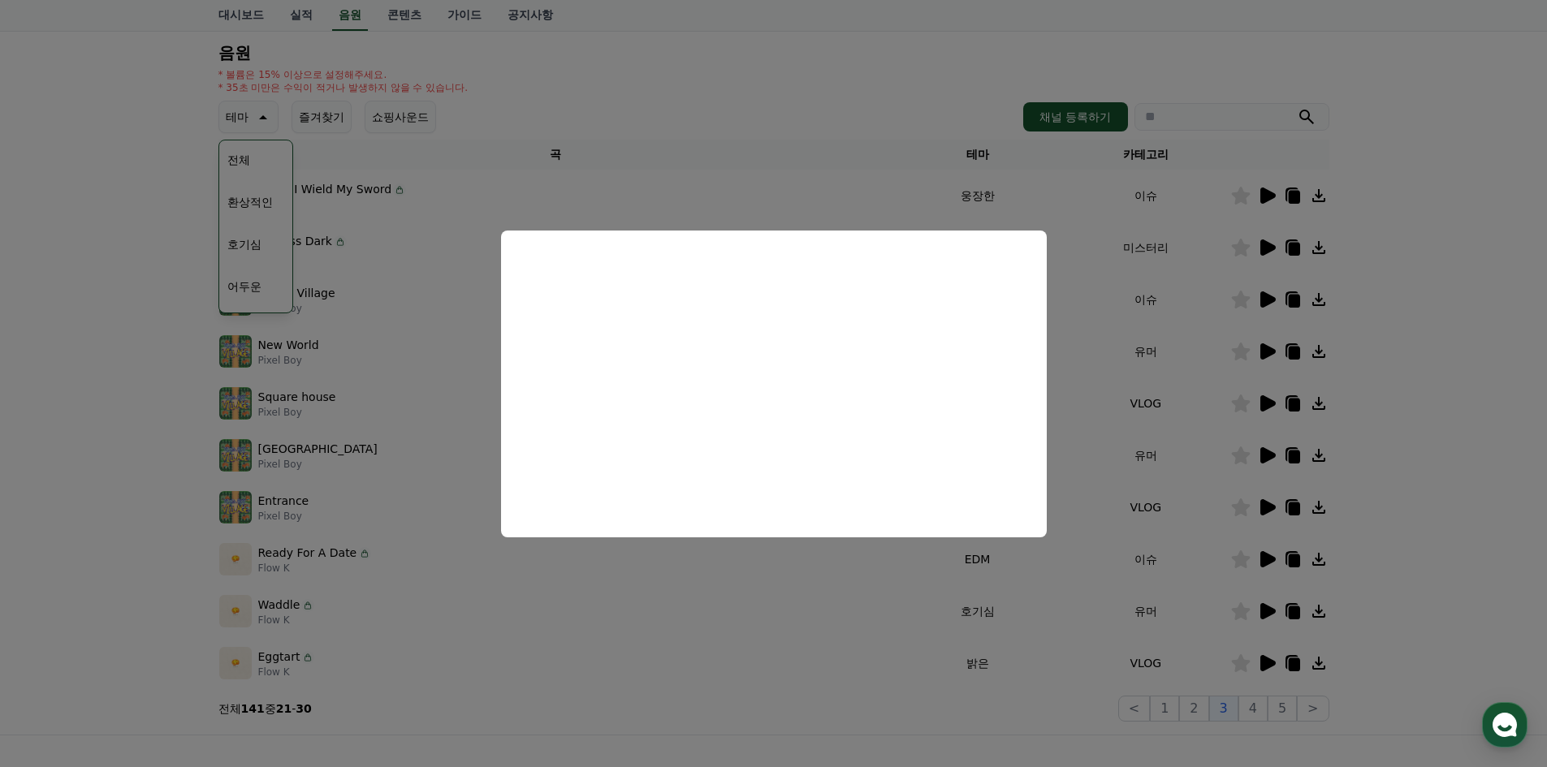
click at [339, 450] on button "close modal" at bounding box center [773, 383] width 1547 height 767
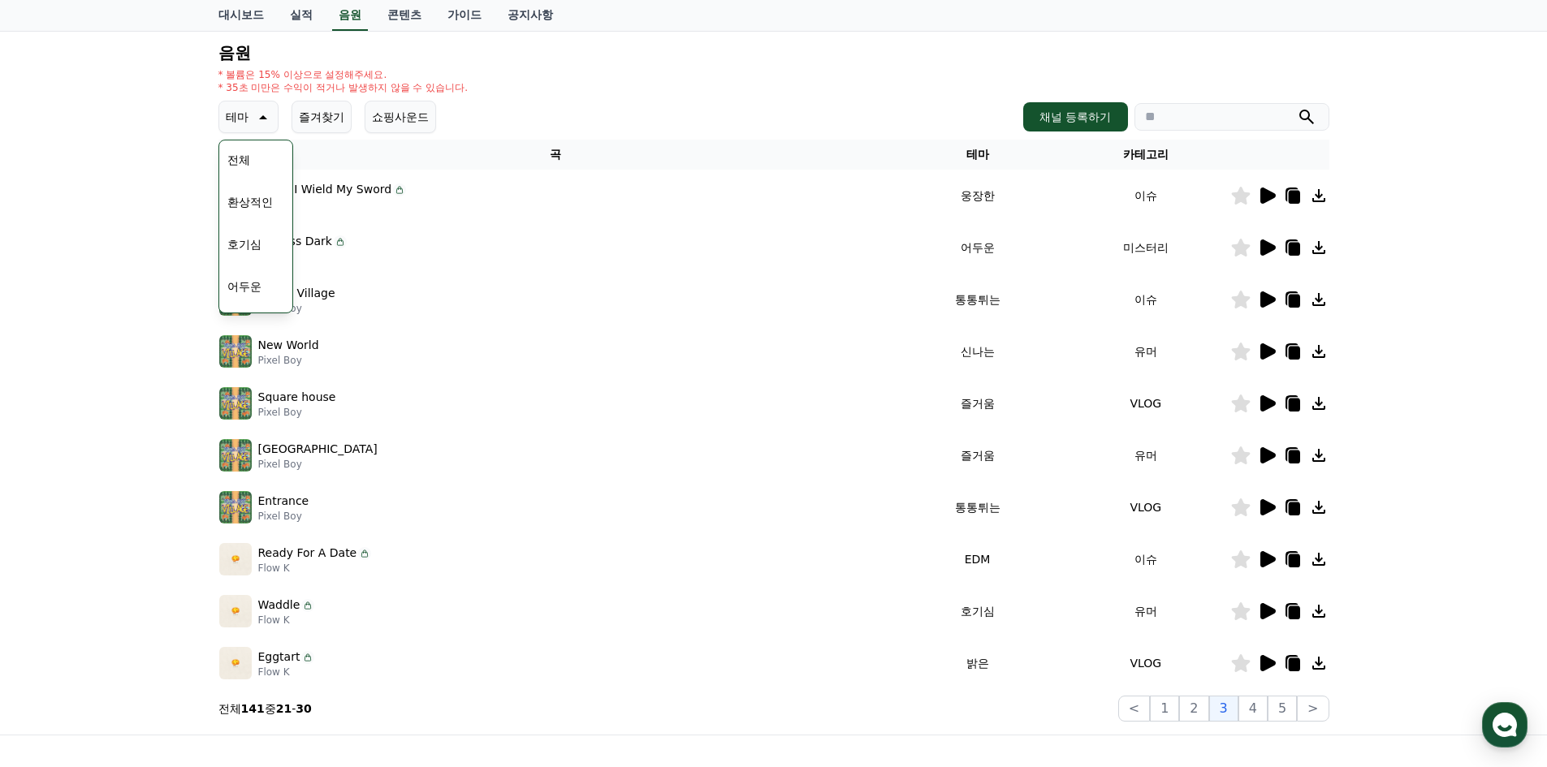
click at [1262, 463] on icon at bounding box center [1267, 455] width 15 height 16
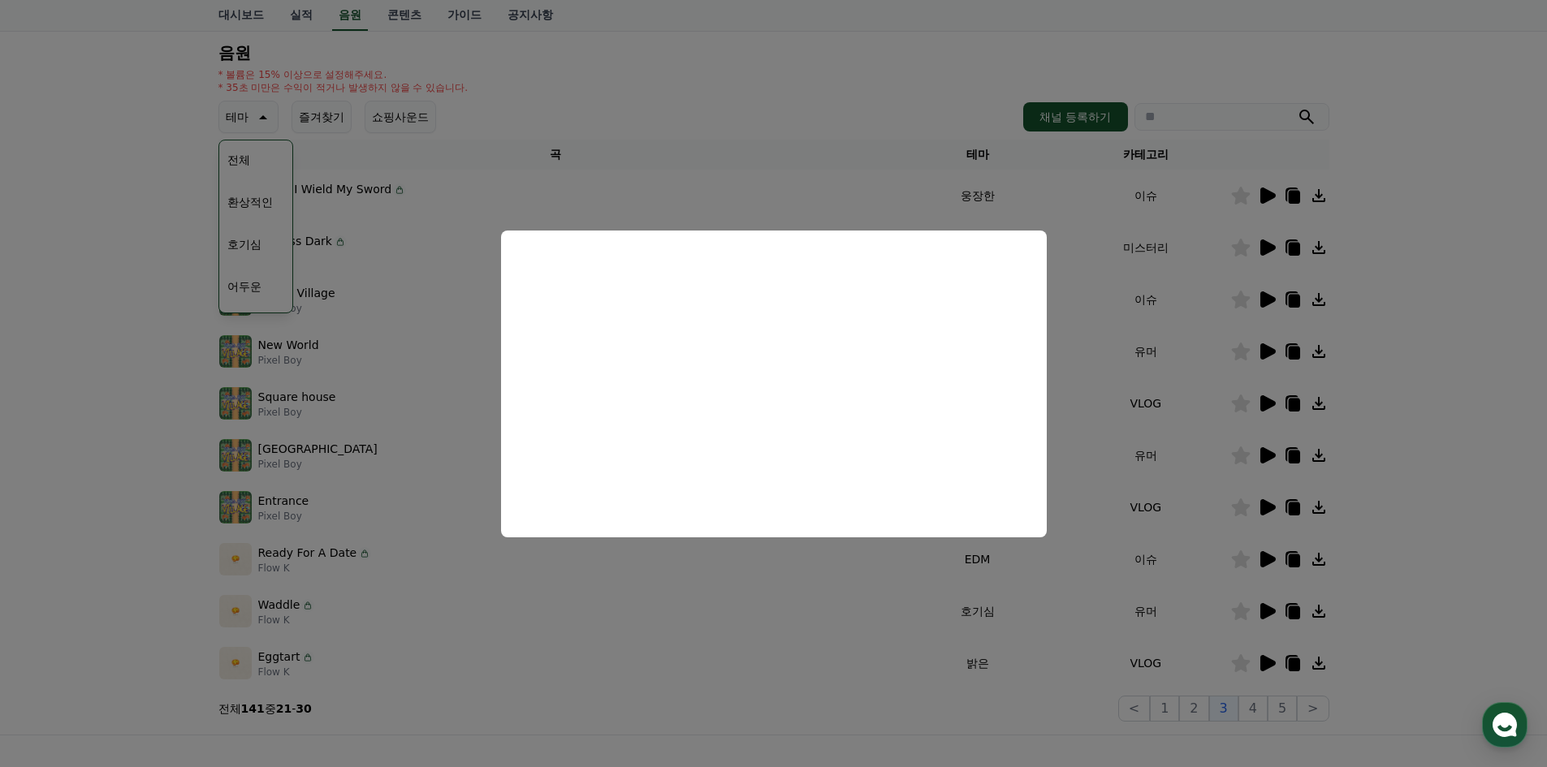
click at [1504, 466] on button "close modal" at bounding box center [773, 383] width 1547 height 767
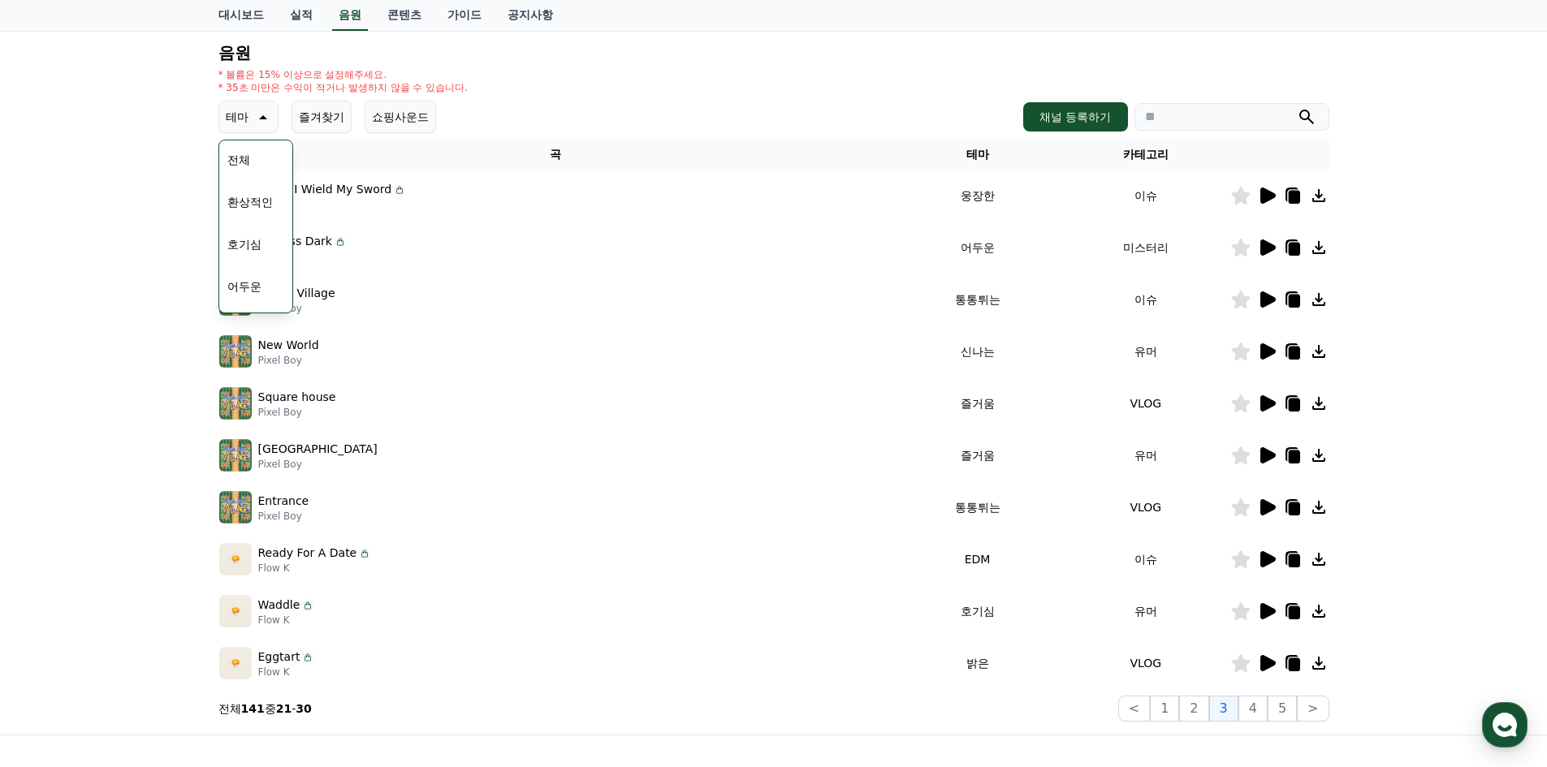
click at [1260, 506] on icon at bounding box center [1267, 507] width 15 height 16
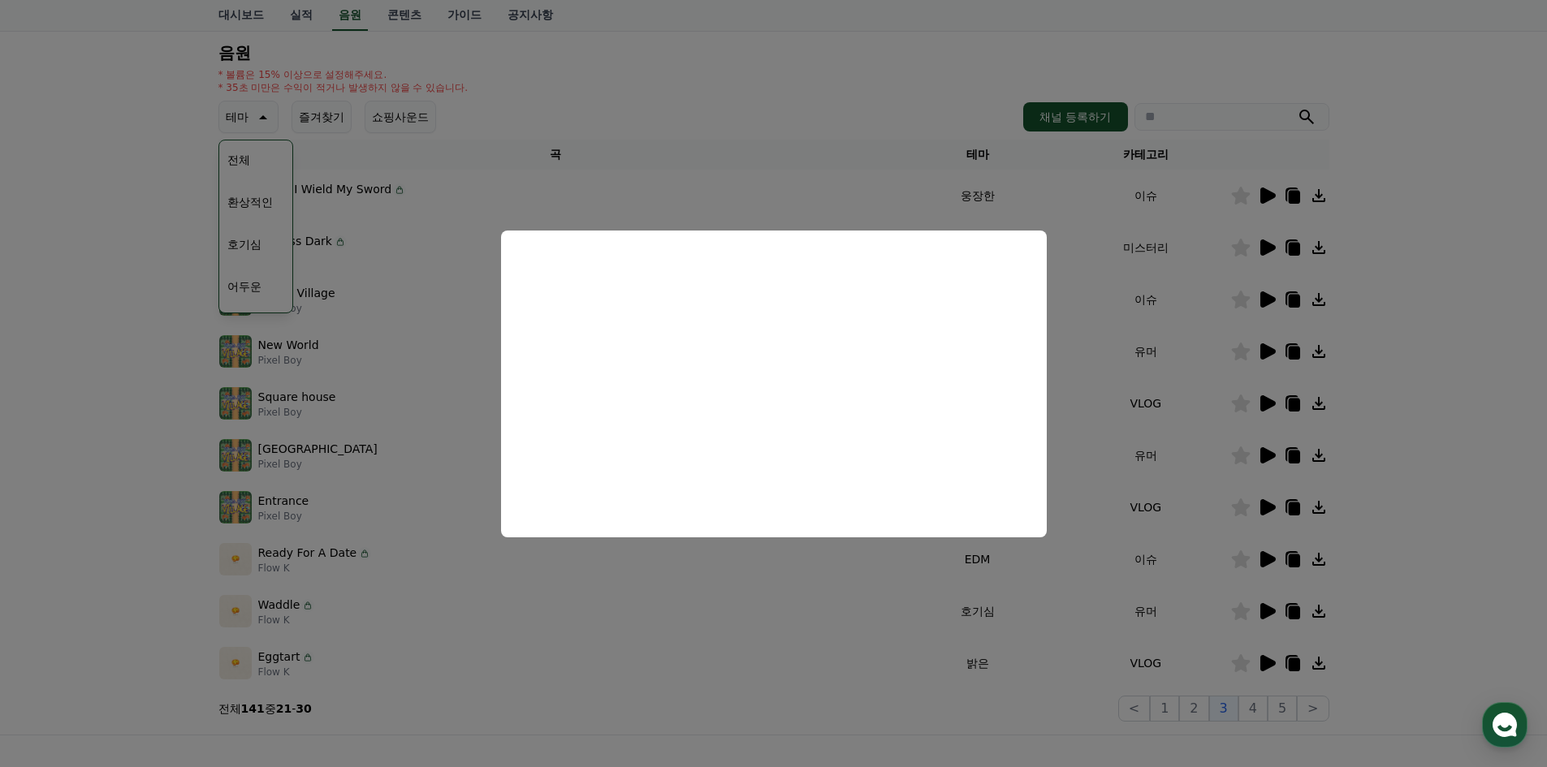
click at [1466, 530] on button "close modal" at bounding box center [773, 383] width 1547 height 767
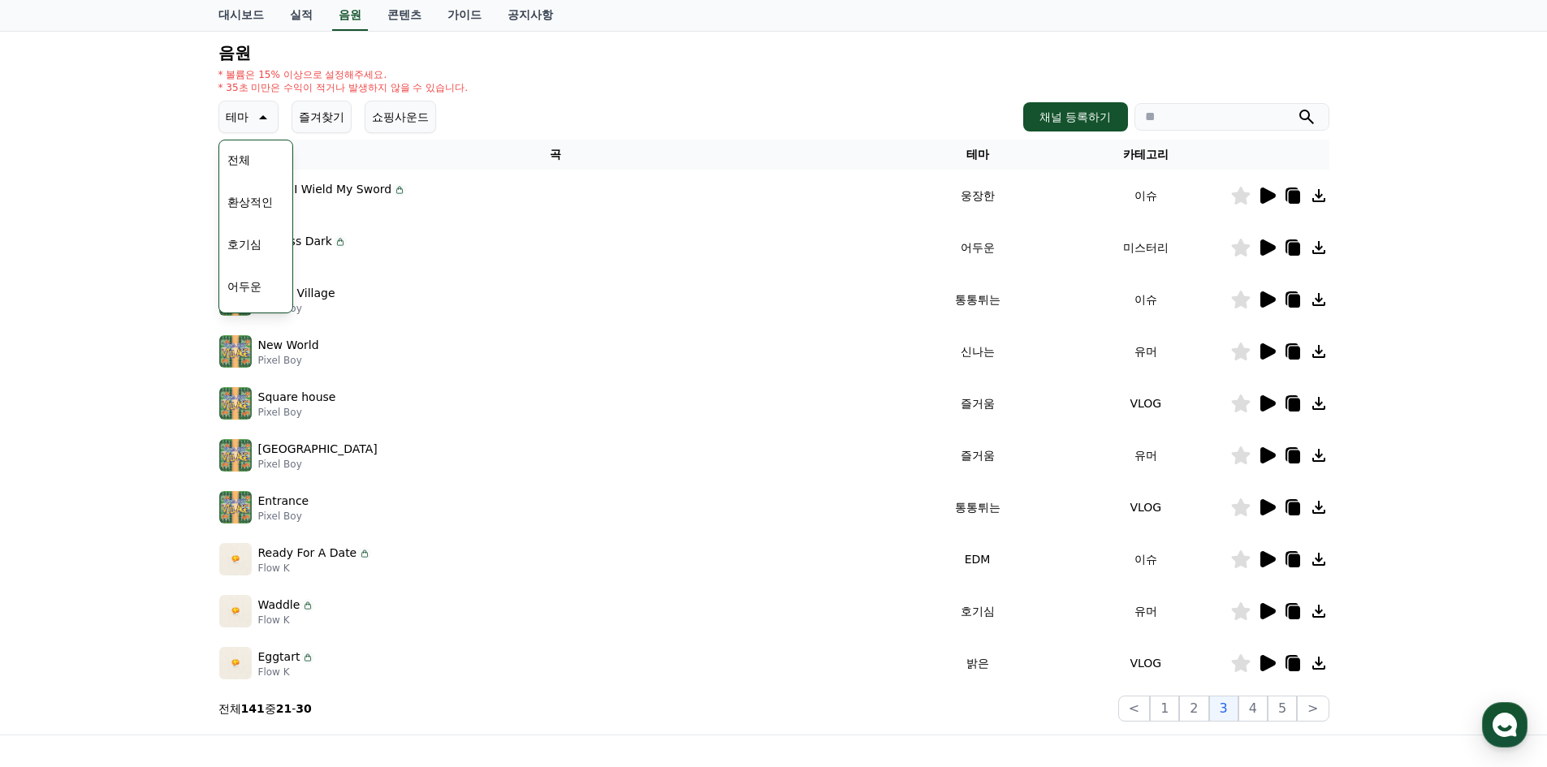
click at [1263, 661] on icon at bounding box center [1267, 663] width 15 height 16
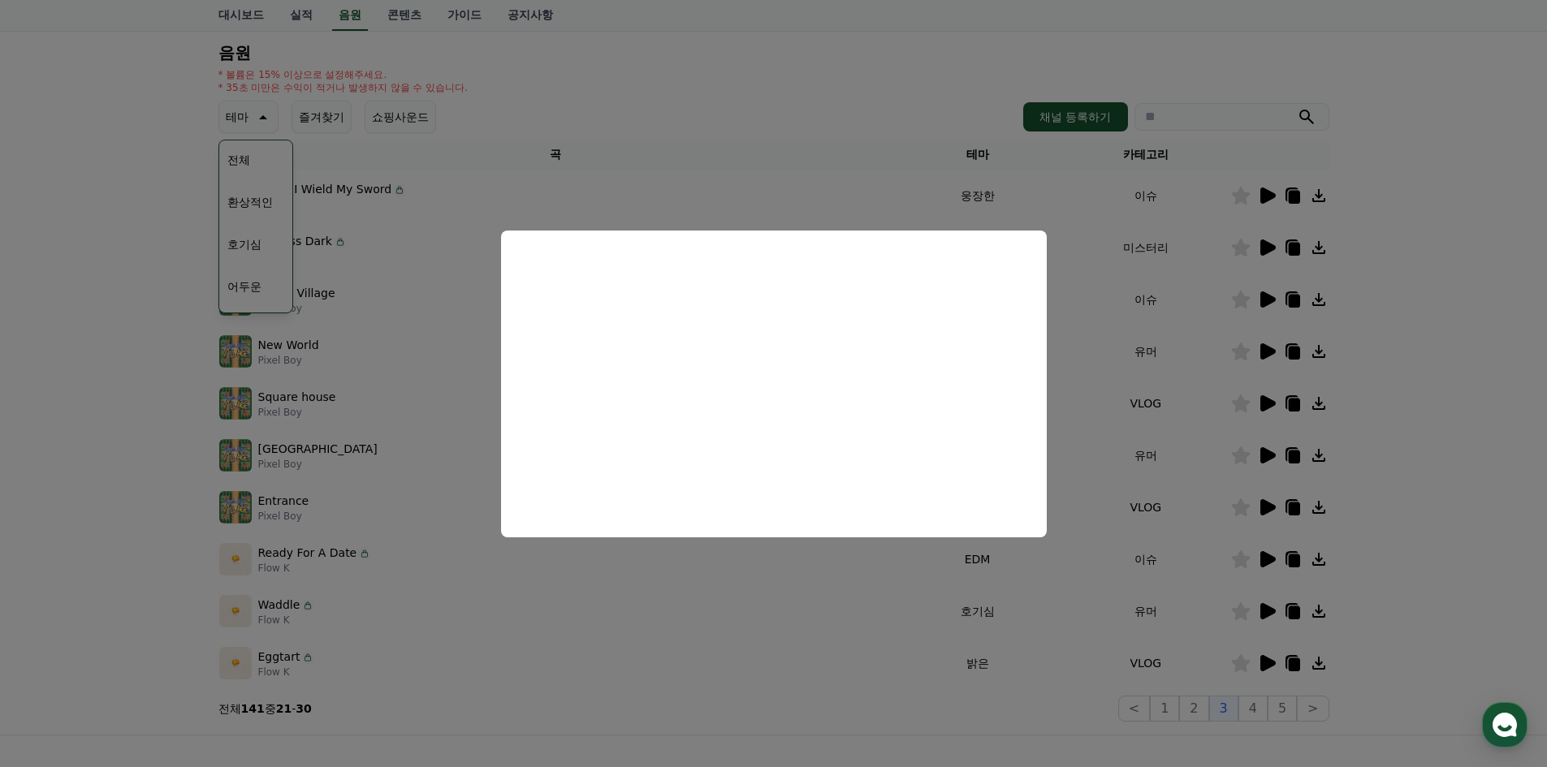
click at [1330, 654] on button "close modal" at bounding box center [773, 383] width 1547 height 767
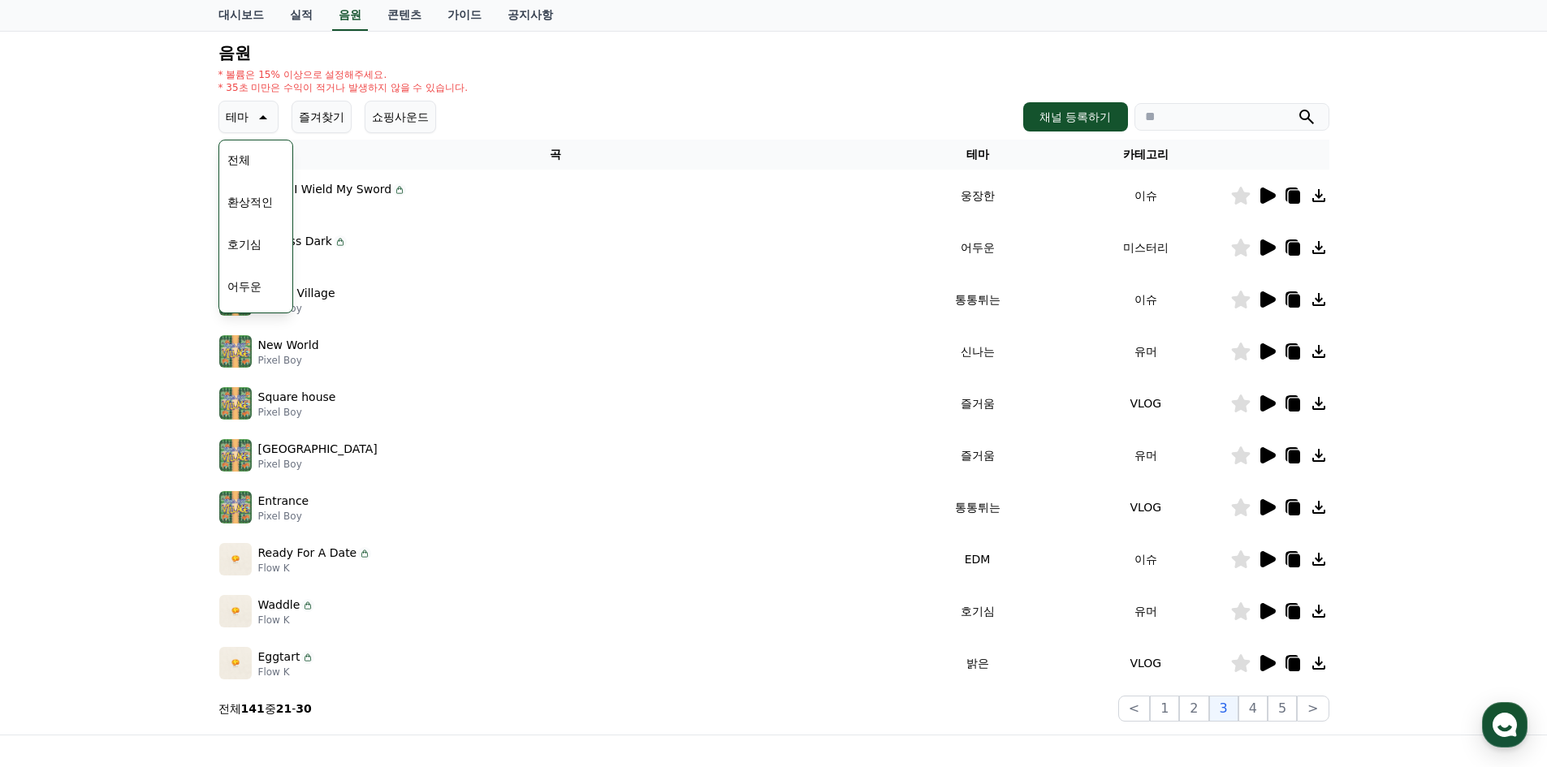
click at [1320, 661] on icon at bounding box center [1318, 663] width 19 height 19
